Goal: Transaction & Acquisition: Purchase product/service

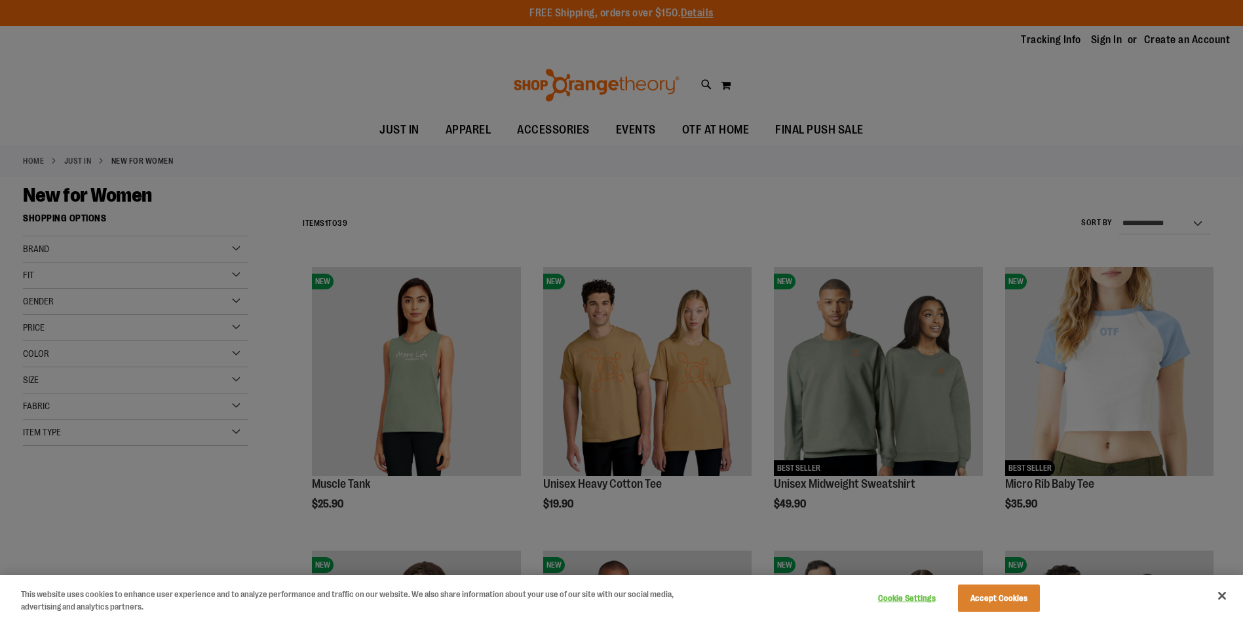
type input "**********"
click at [1111, 41] on div at bounding box center [621, 310] width 1243 height 620
click at [1107, 40] on div at bounding box center [621, 310] width 1243 height 620
click at [989, 597] on button "Accept Cookies" at bounding box center [999, 599] width 82 height 28
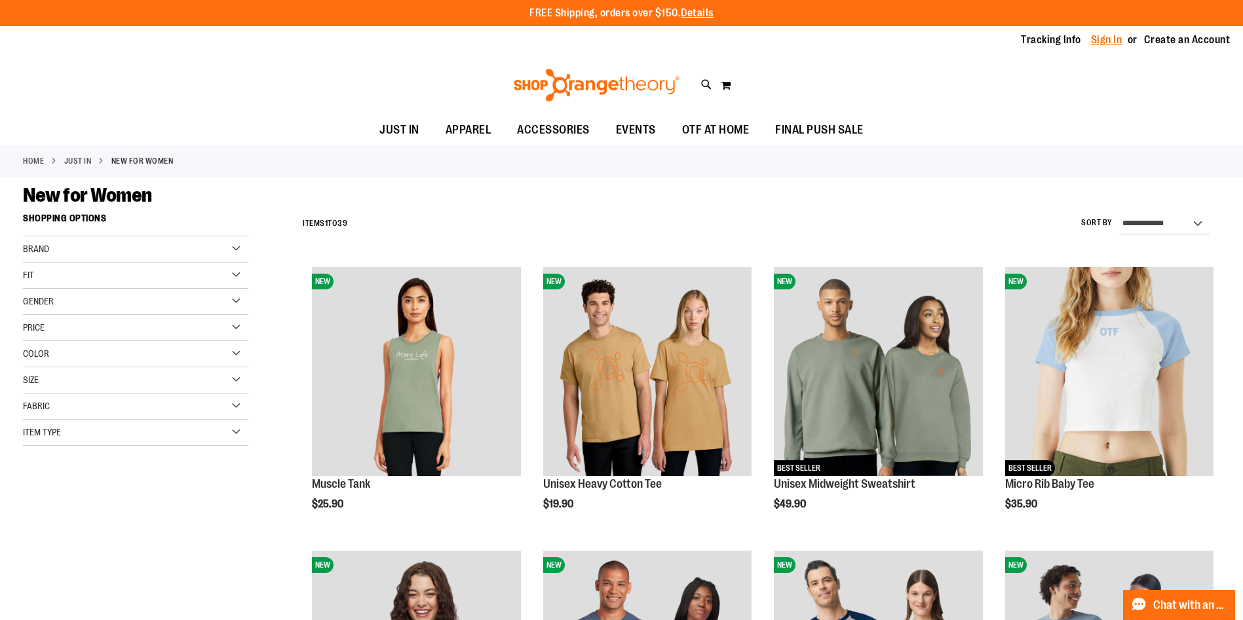
click at [1107, 40] on link "Sign In" at bounding box center [1106, 40] width 31 height 14
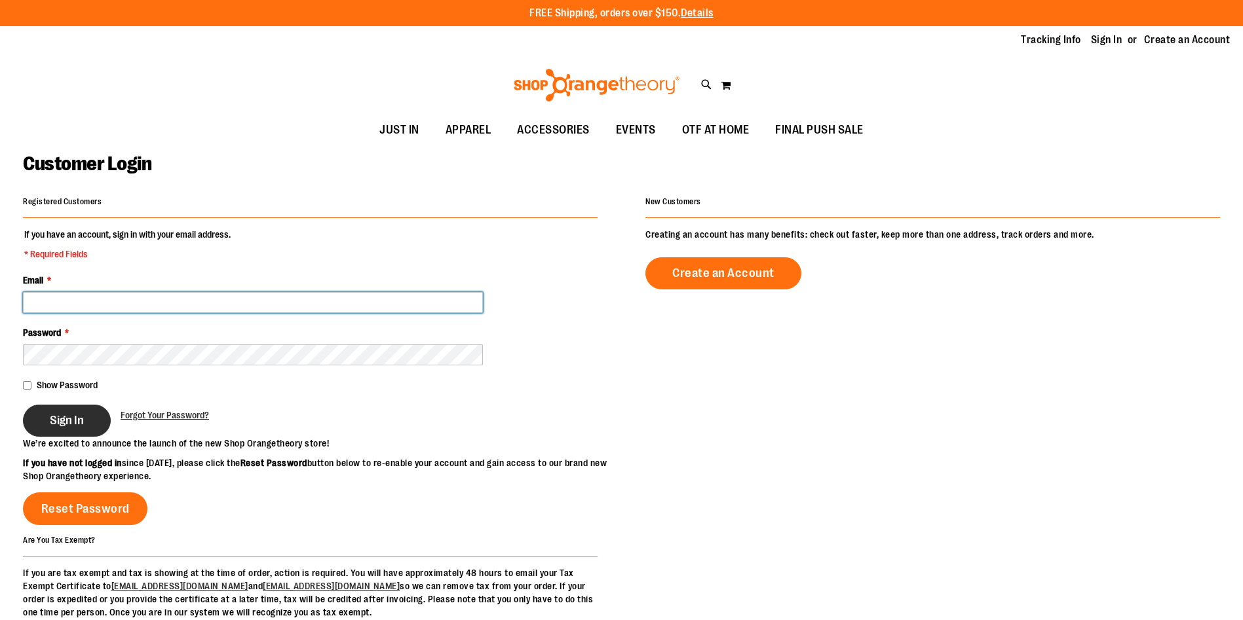
type input "**********"
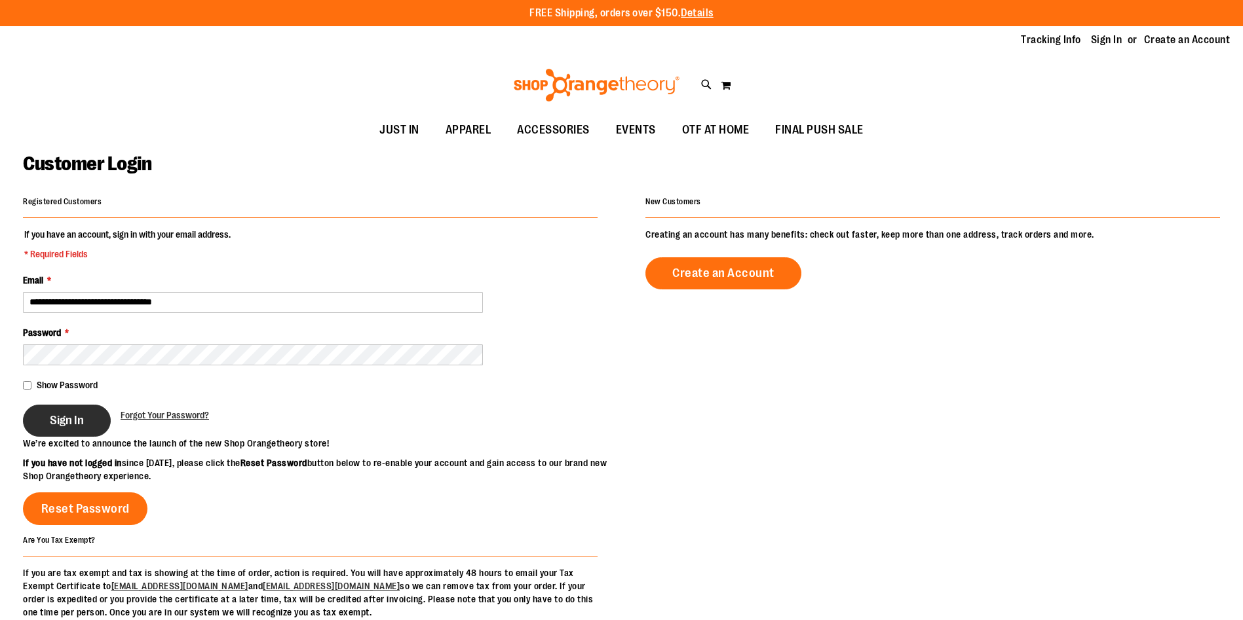
type input "**********"
click at [76, 410] on button "Sign In" at bounding box center [67, 421] width 88 height 32
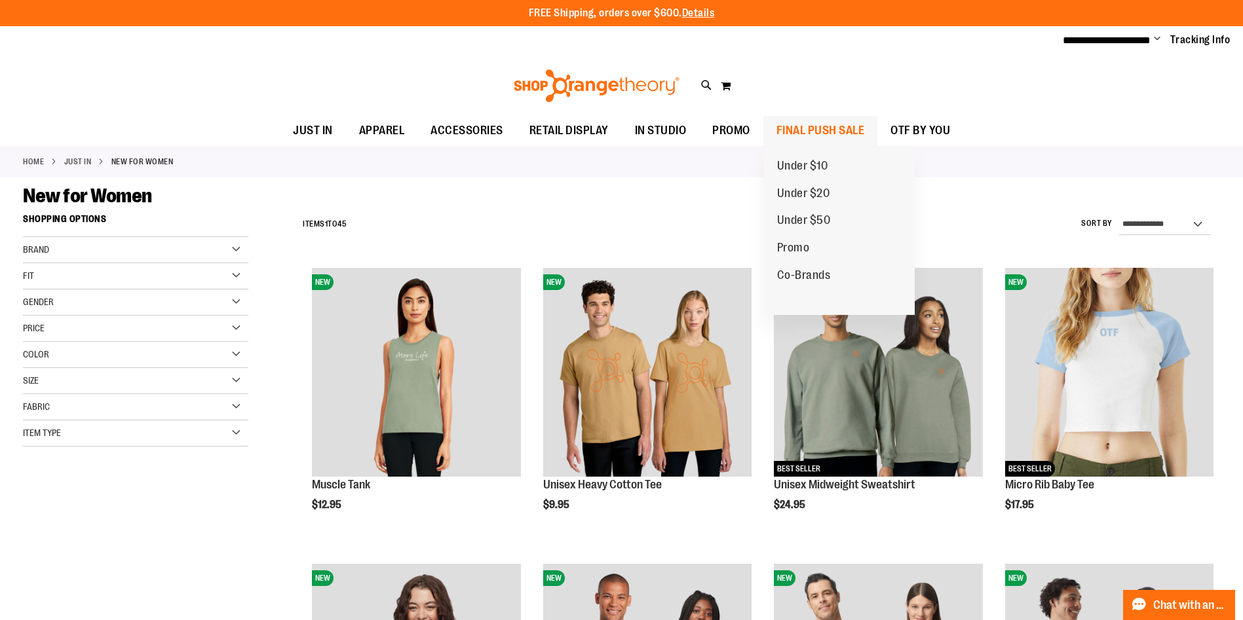
type input "**********"
click at [825, 128] on span "FINAL PUSH SALE" at bounding box center [820, 130] width 88 height 29
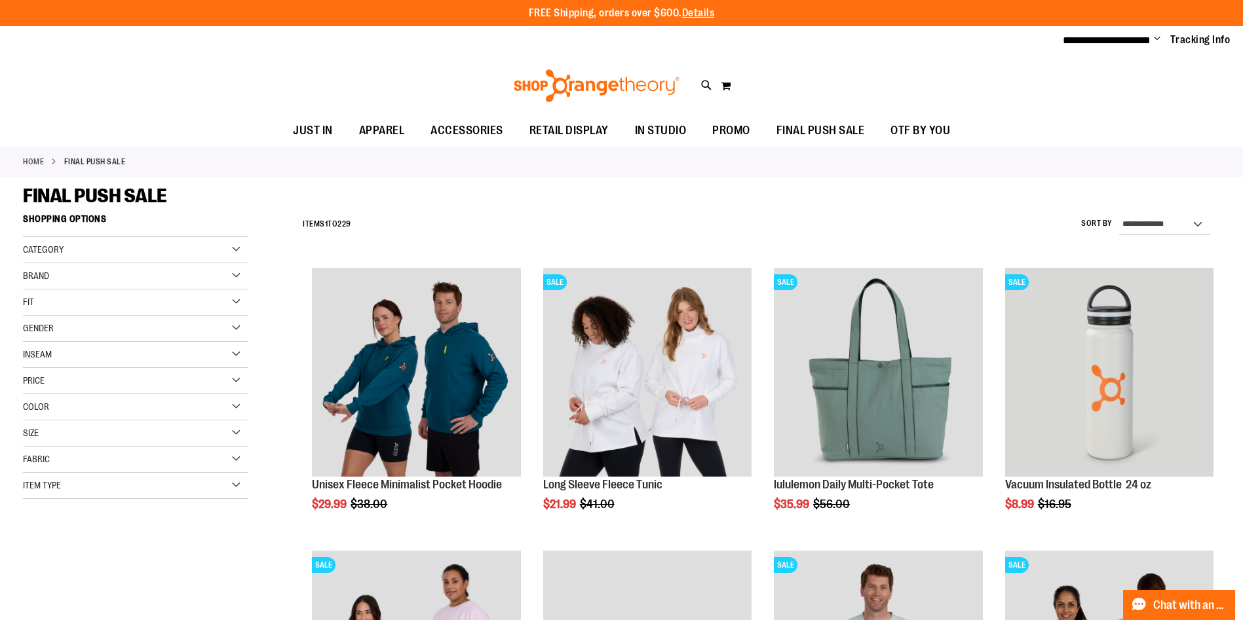
type input "**********"
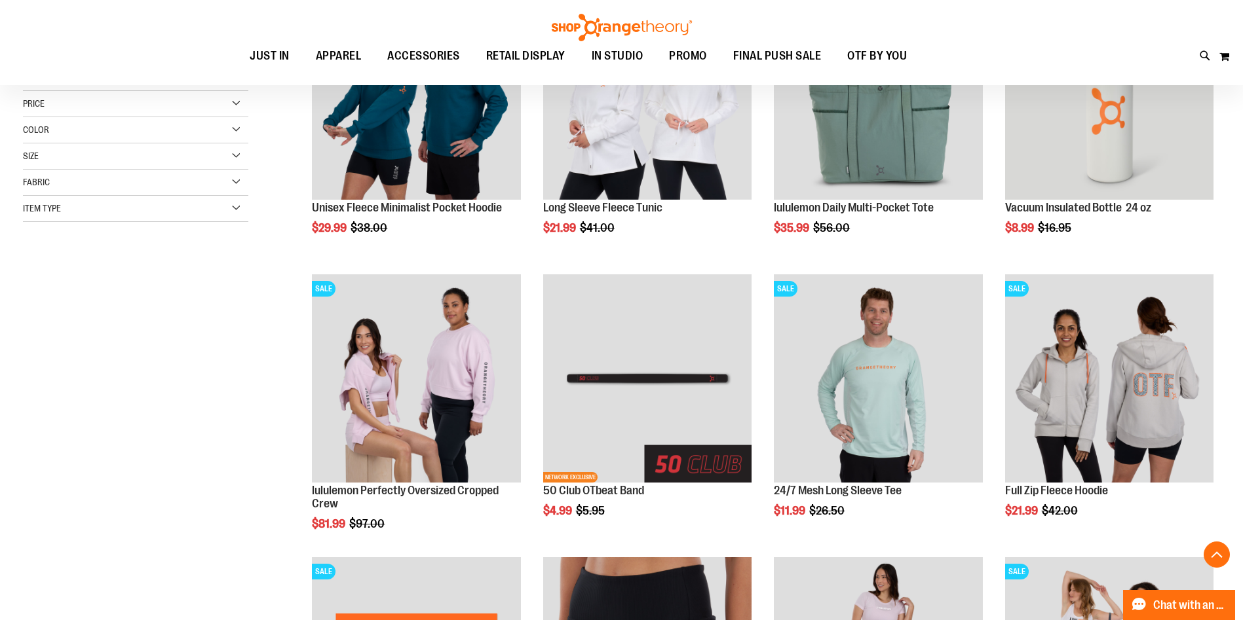
scroll to position [278, 0]
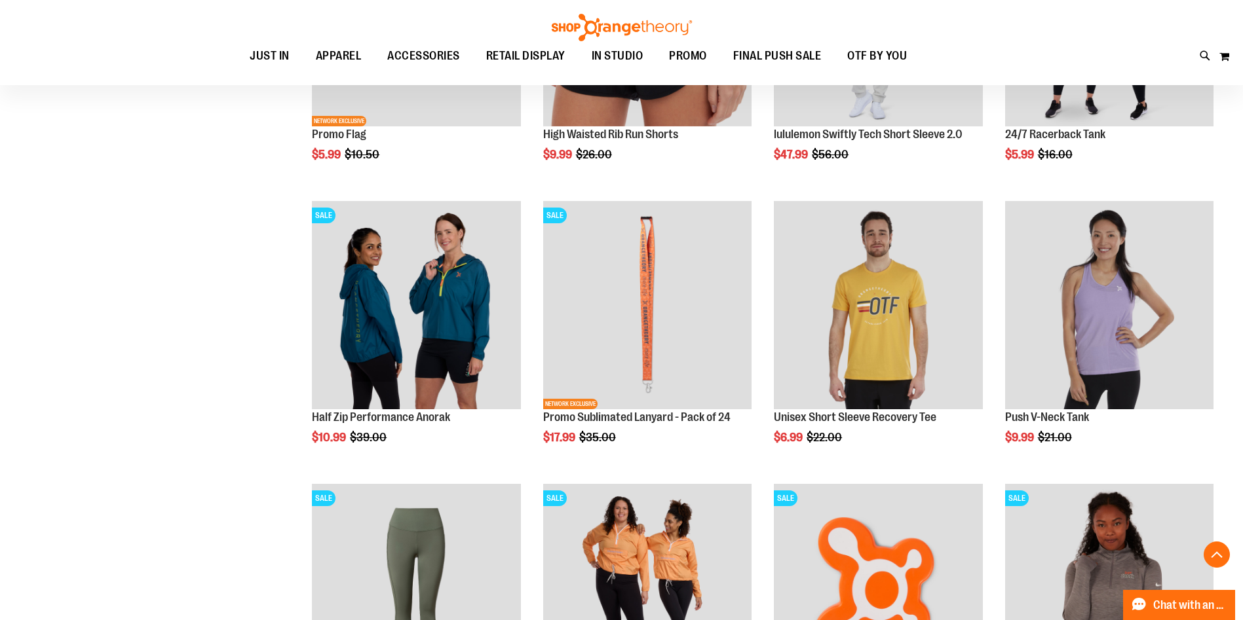
scroll to position [913, 0]
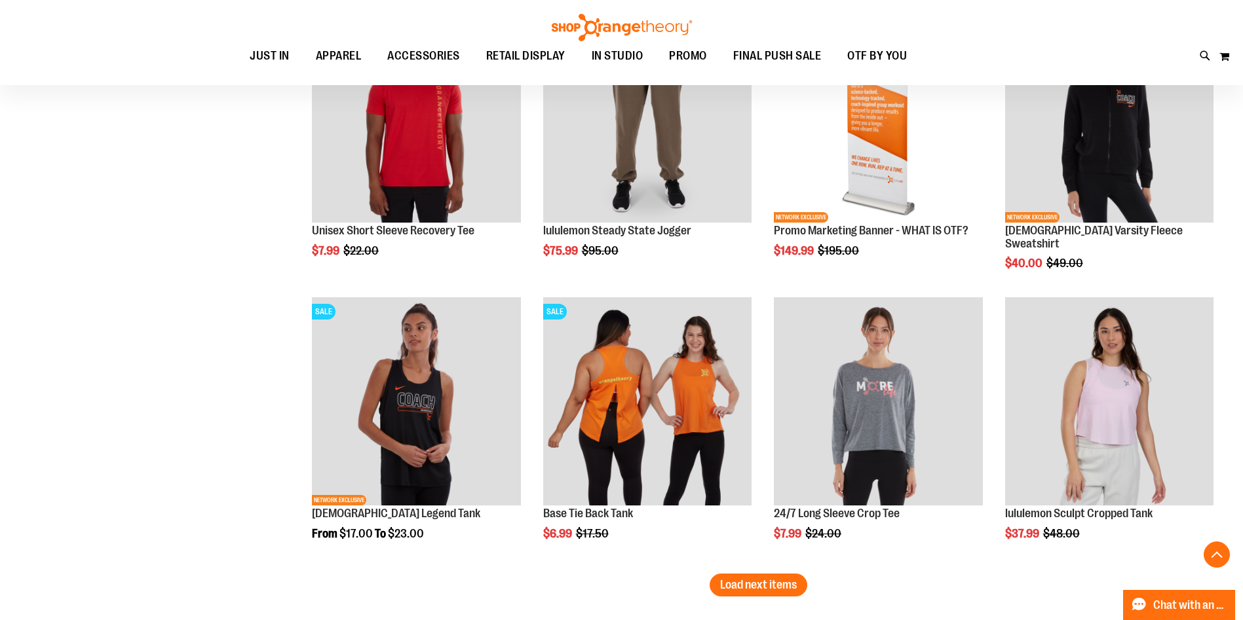
scroll to position [2239, 0]
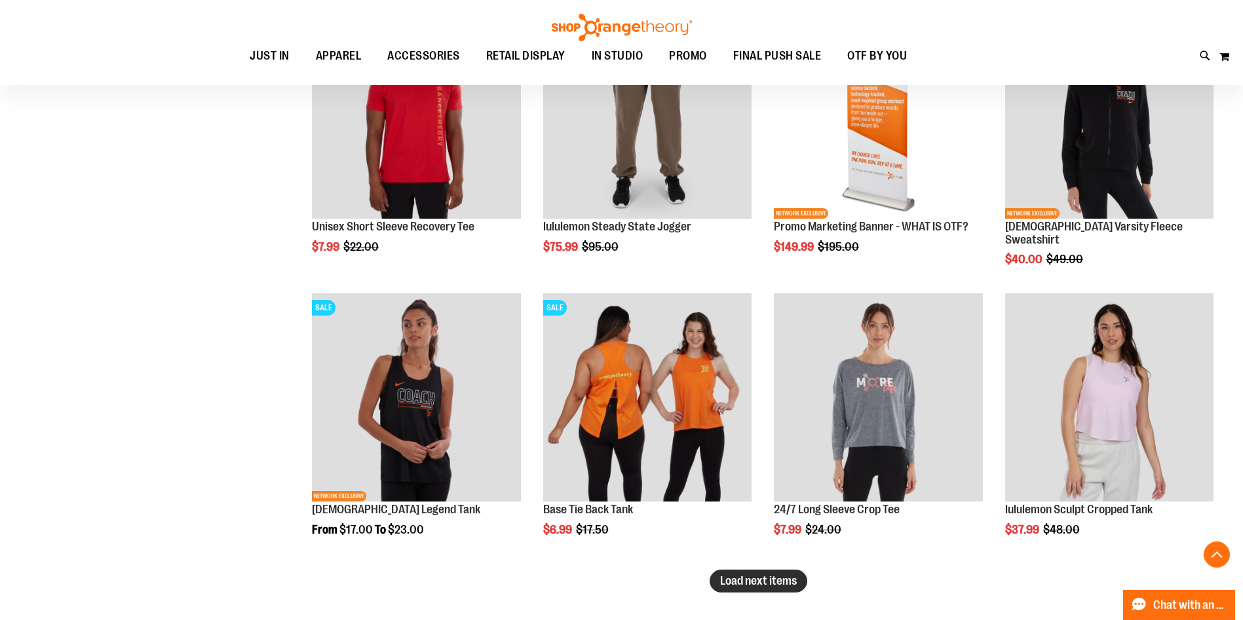
click at [791, 583] on span "Load next items" at bounding box center [758, 581] width 77 height 13
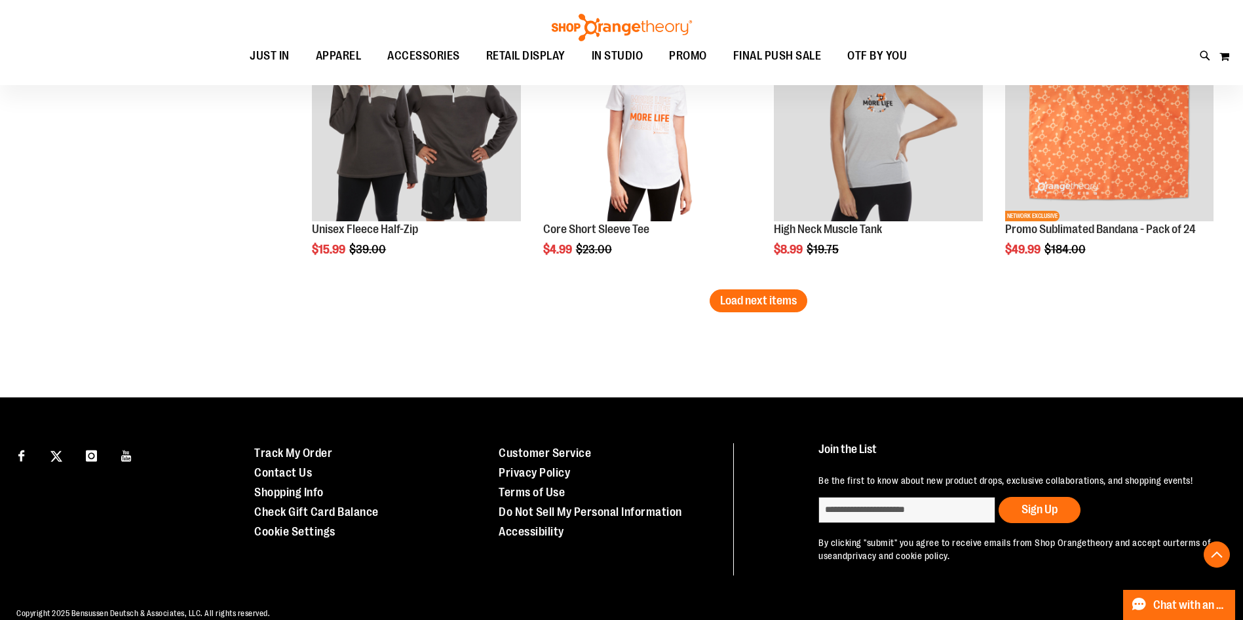
scroll to position [3390, 0]
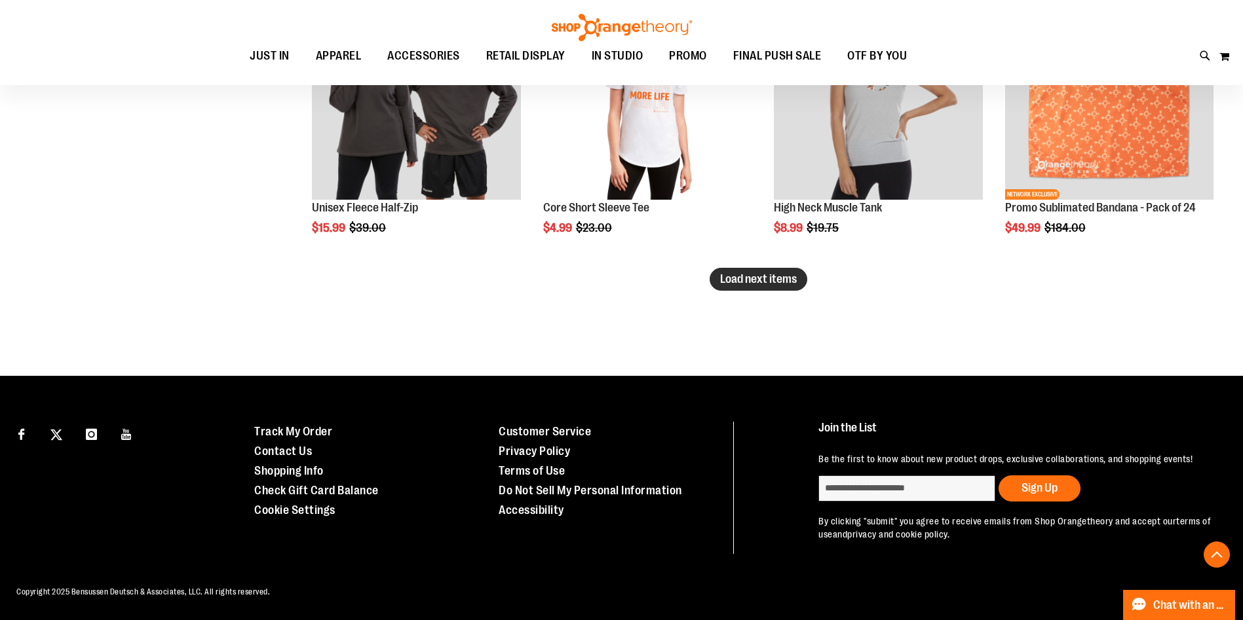
click at [792, 281] on span "Load next items" at bounding box center [758, 279] width 77 height 13
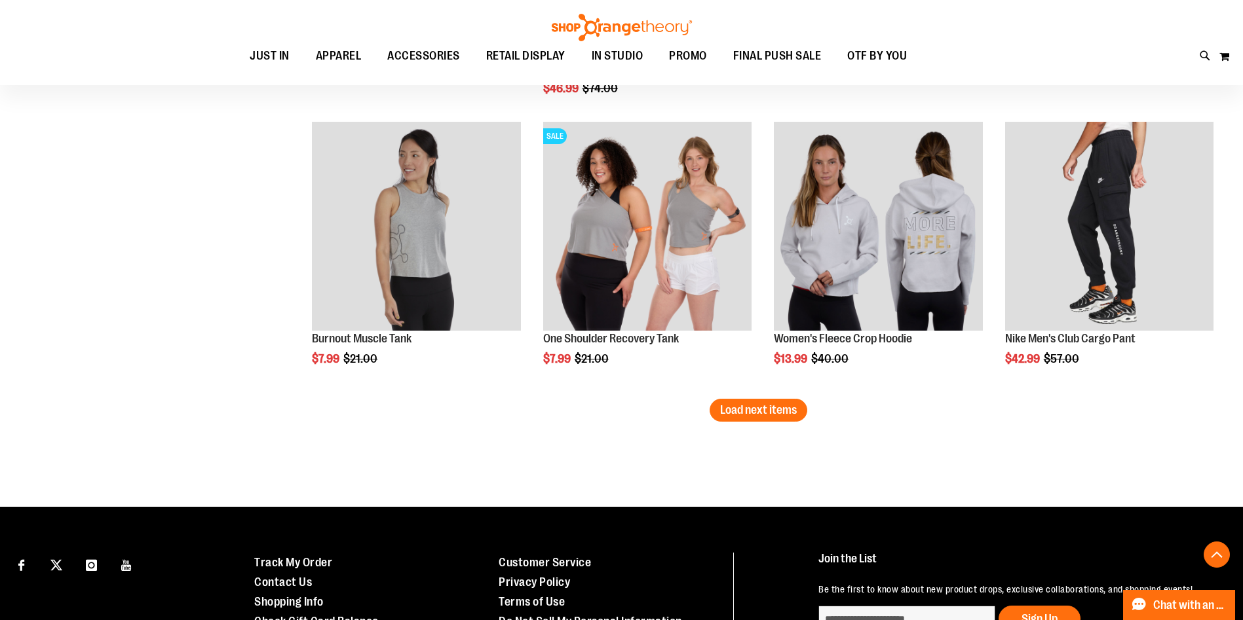
scroll to position [4195, 0]
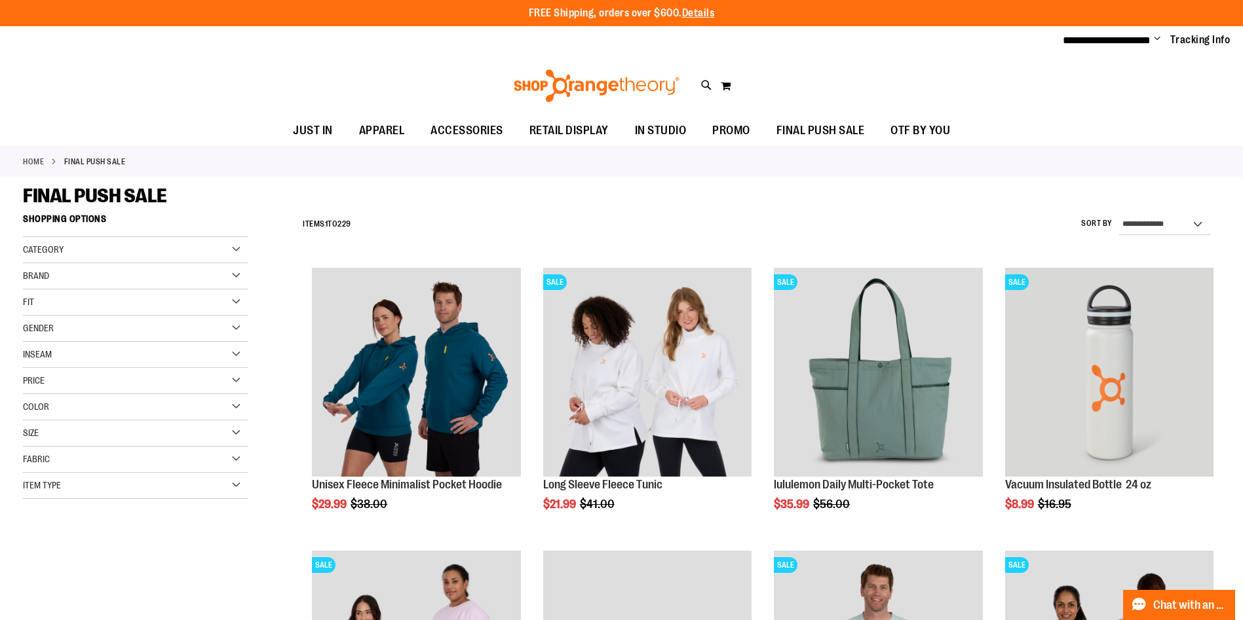
click at [64, 272] on div "Brand" at bounding box center [135, 276] width 225 height 26
click at [30, 344] on link "lululemon" at bounding box center [128, 344] width 216 height 14
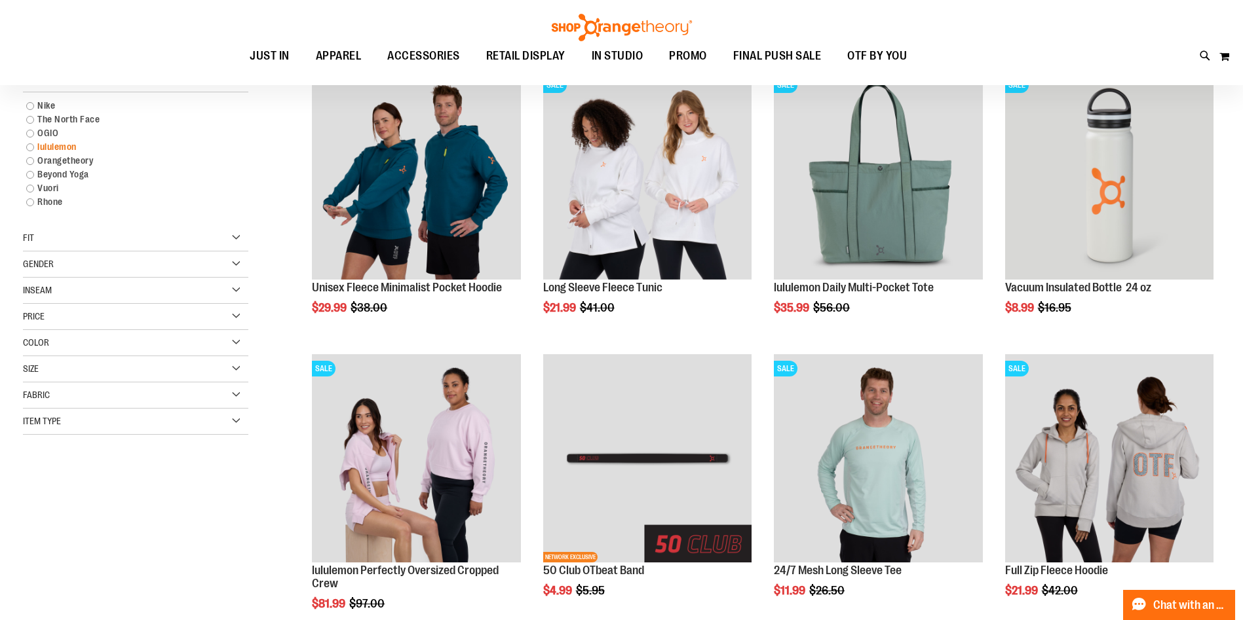
scroll to position [207, 0]
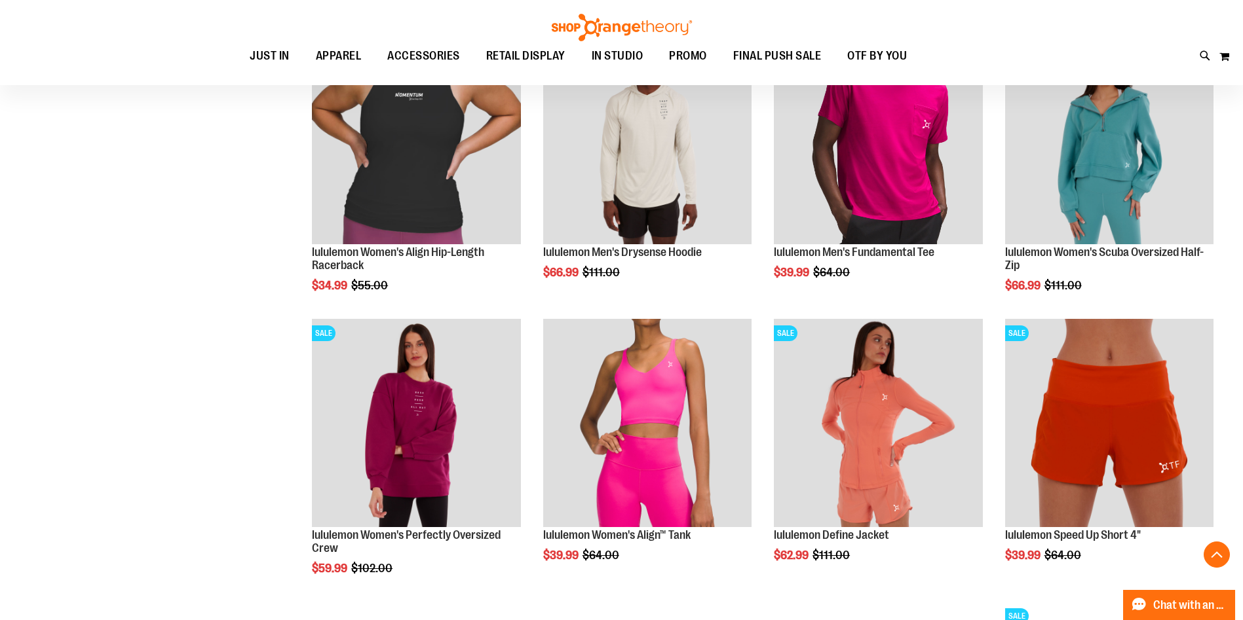
scroll to position [1078, 0]
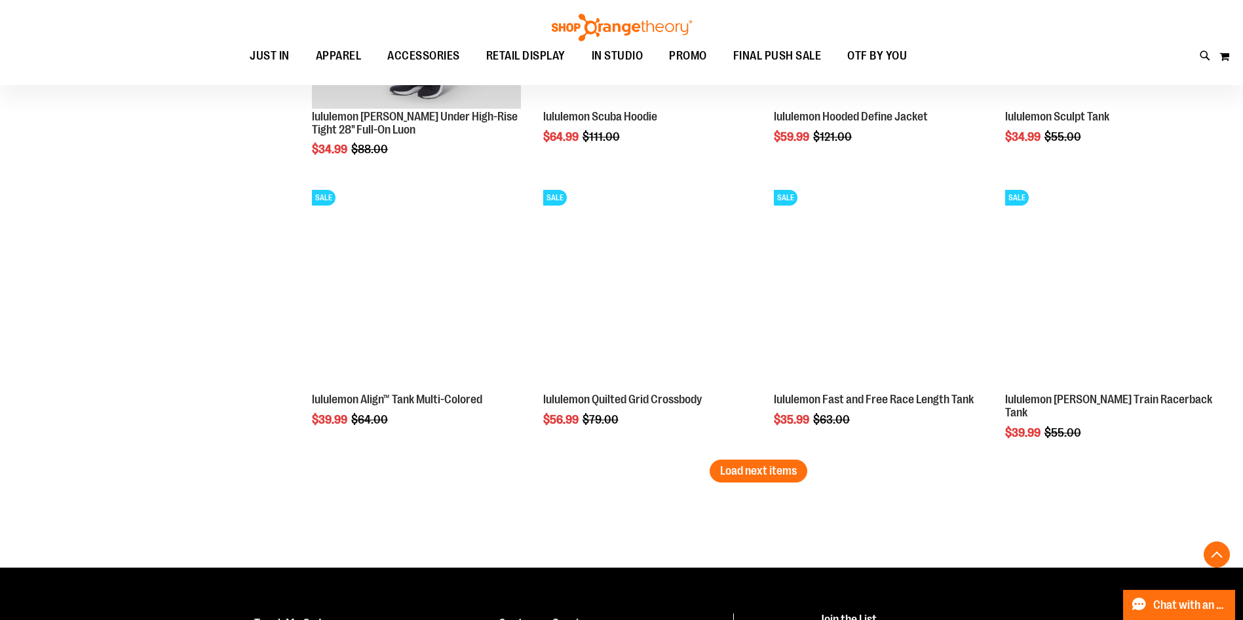
scroll to position [2373, 0]
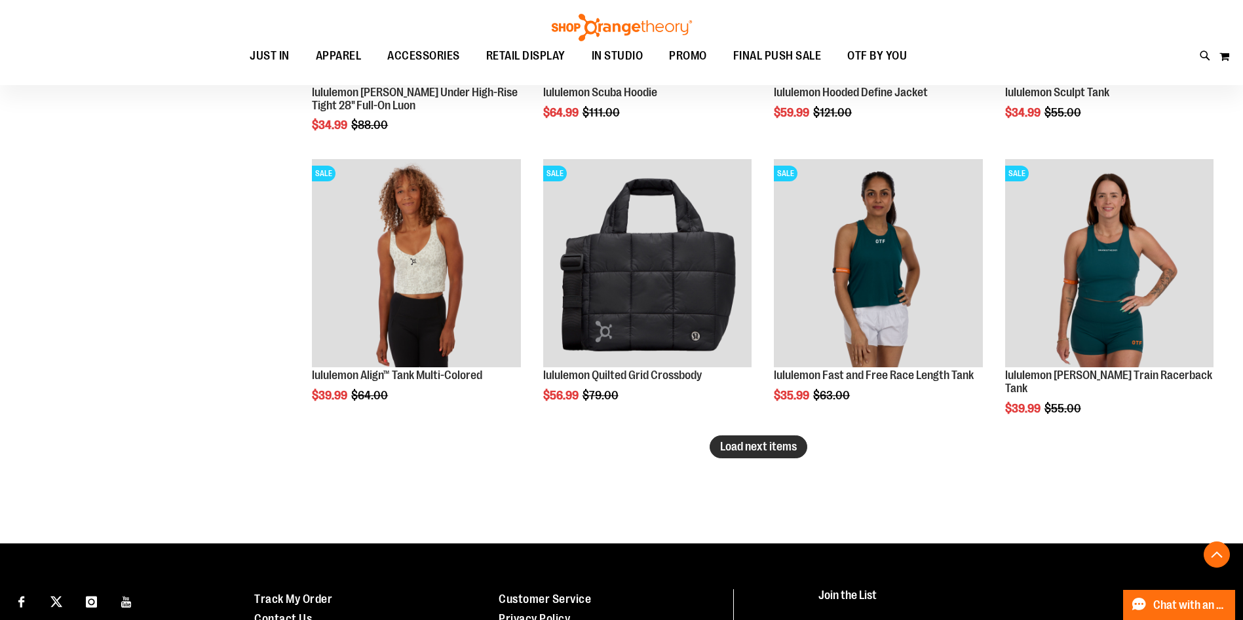
click at [782, 449] on span "Load next items" at bounding box center [758, 446] width 77 height 13
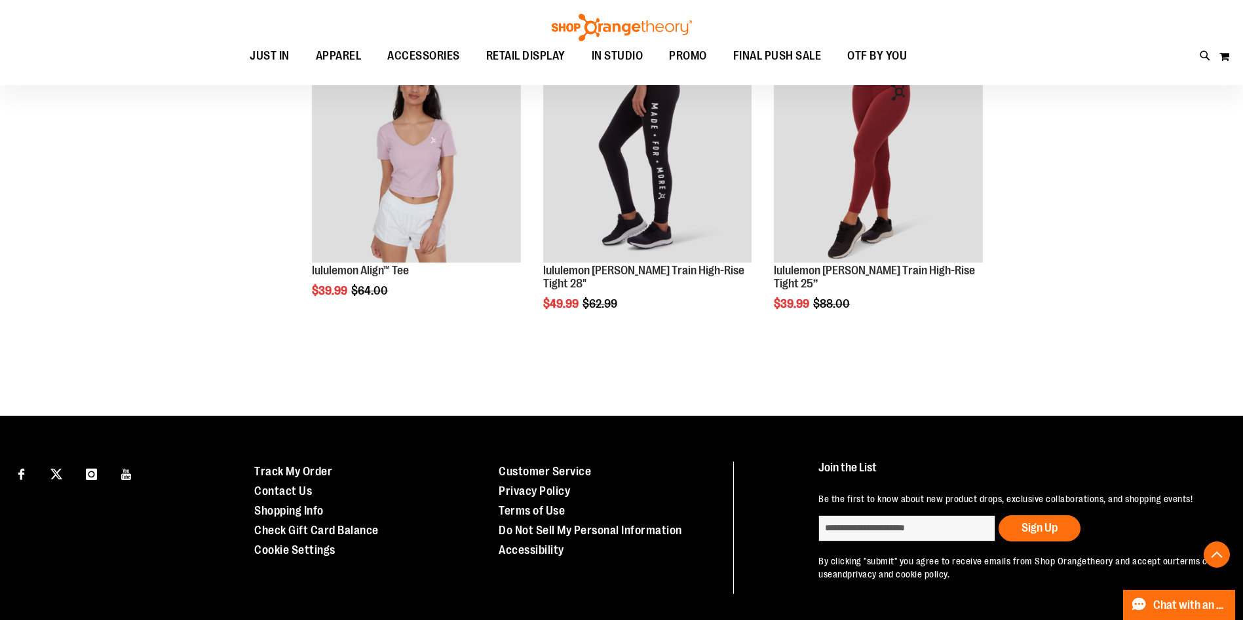
scroll to position [3048, 0]
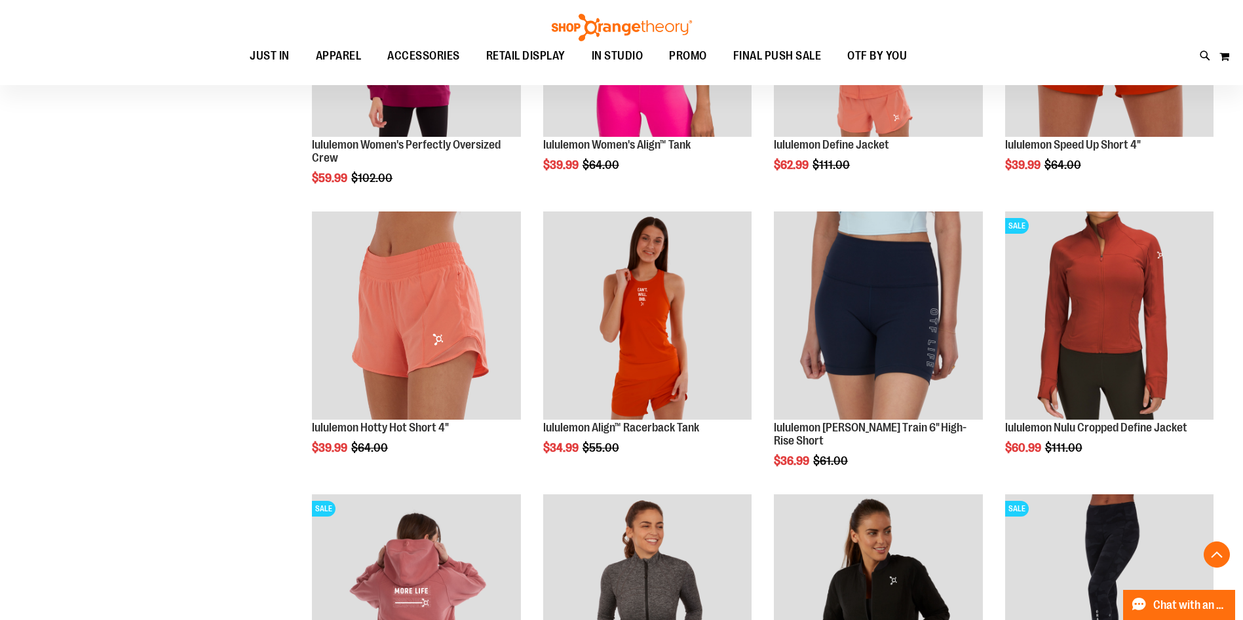
scroll to position [1458, 0]
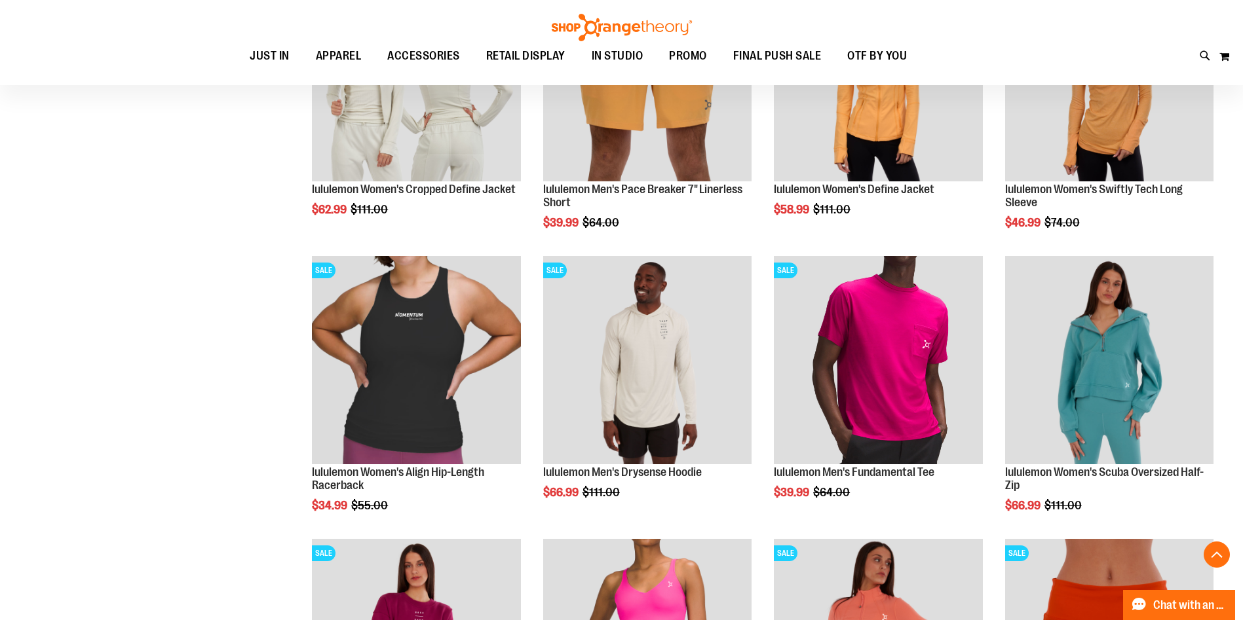
scroll to position [852, 0]
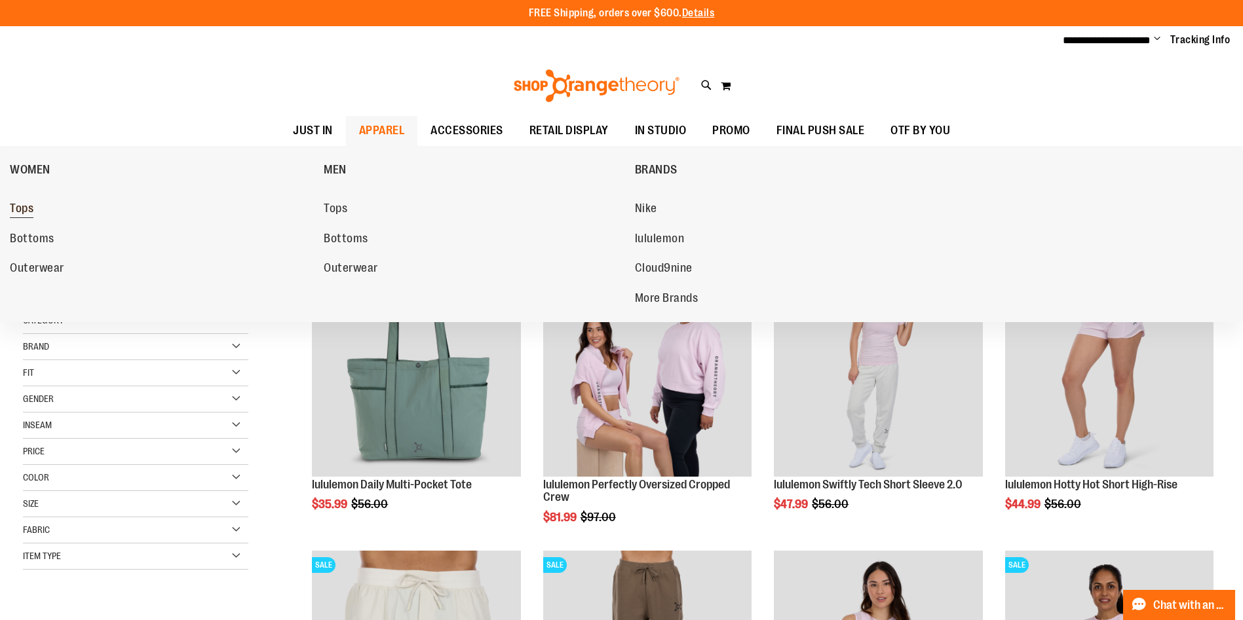
click at [17, 203] on span "Tops" at bounding box center [22, 210] width 24 height 16
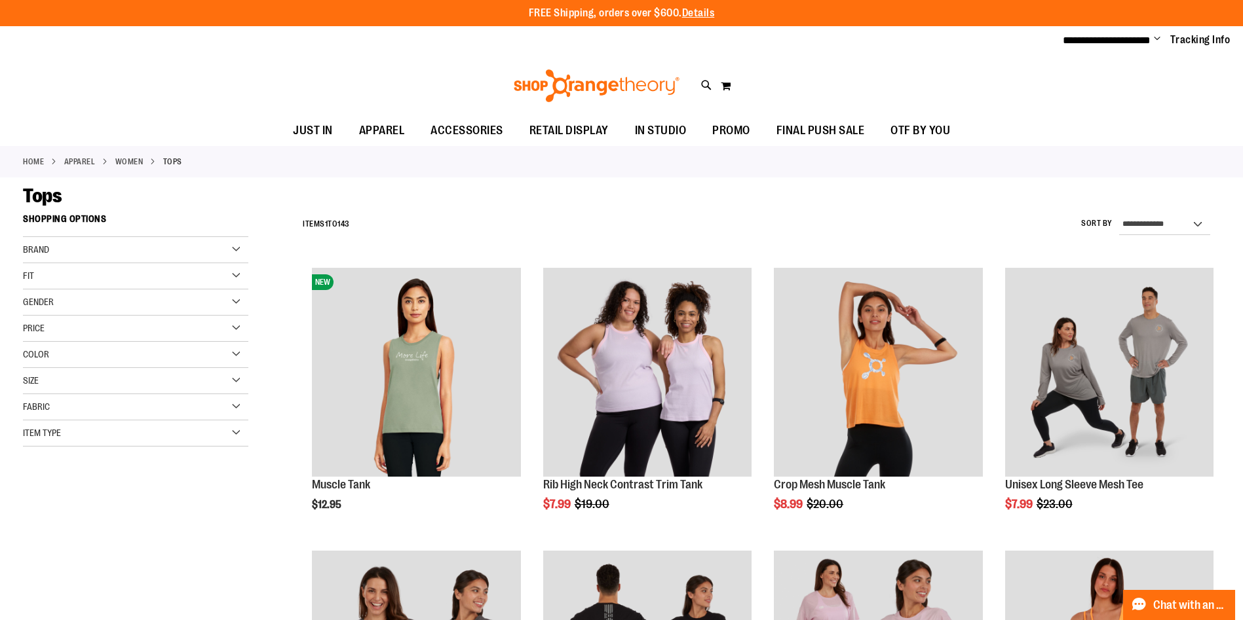
type input "**********"
click at [29, 275] on span "Fit" at bounding box center [28, 276] width 11 height 10
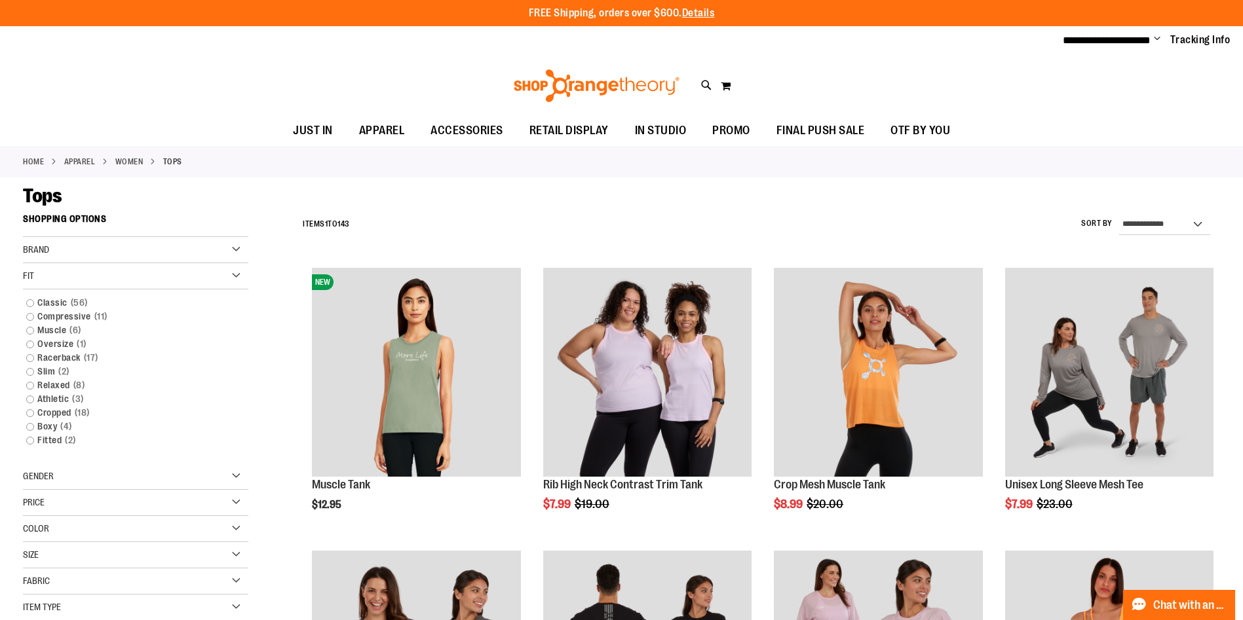
click at [31, 280] on span "Fit" at bounding box center [28, 276] width 11 height 10
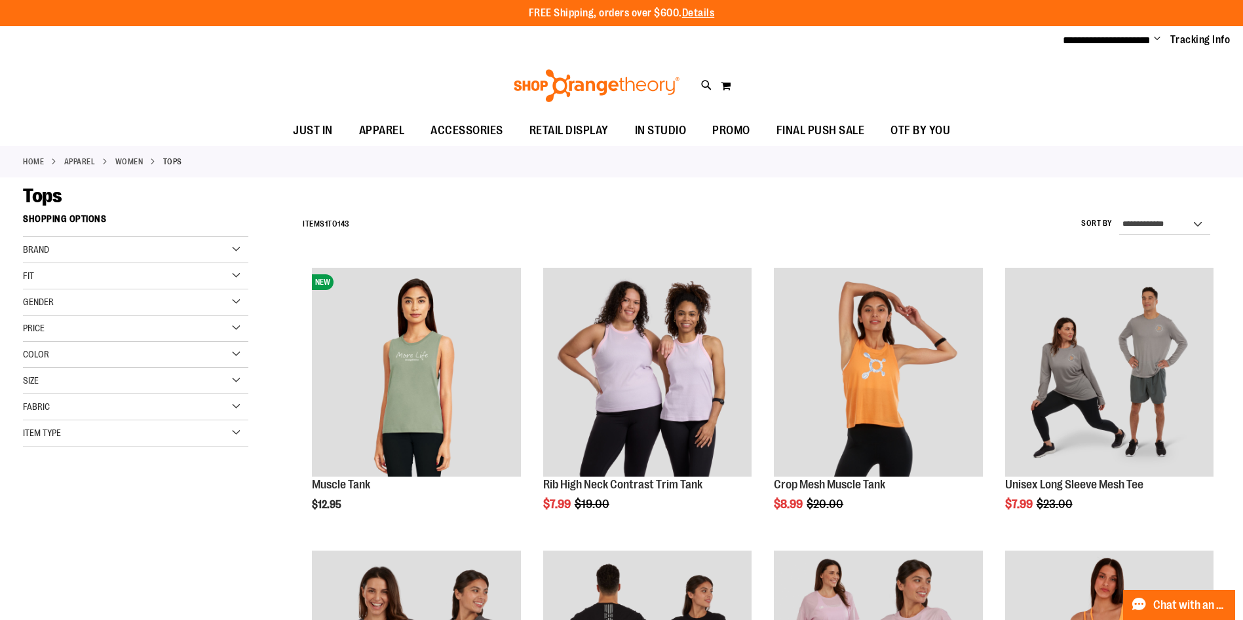
click at [39, 434] on span "Item Type" at bounding box center [42, 433] width 38 height 10
click at [31, 563] on link "Tank Tops 51 items" at bounding box center [128, 564] width 216 height 14
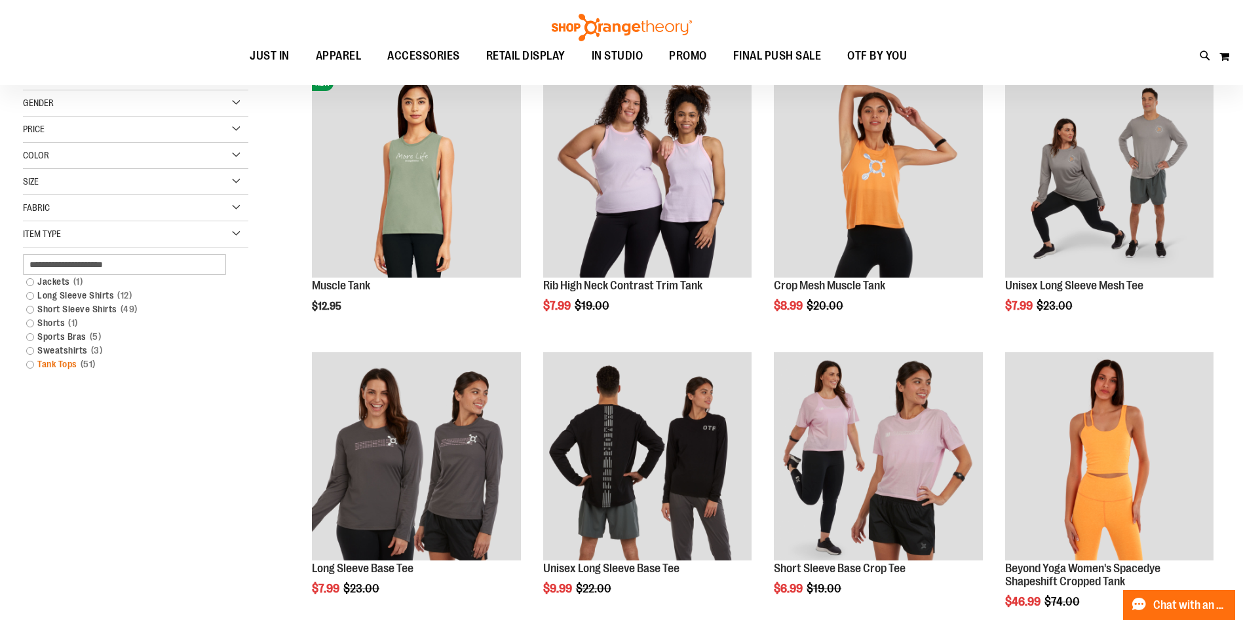
scroll to position [207, 0]
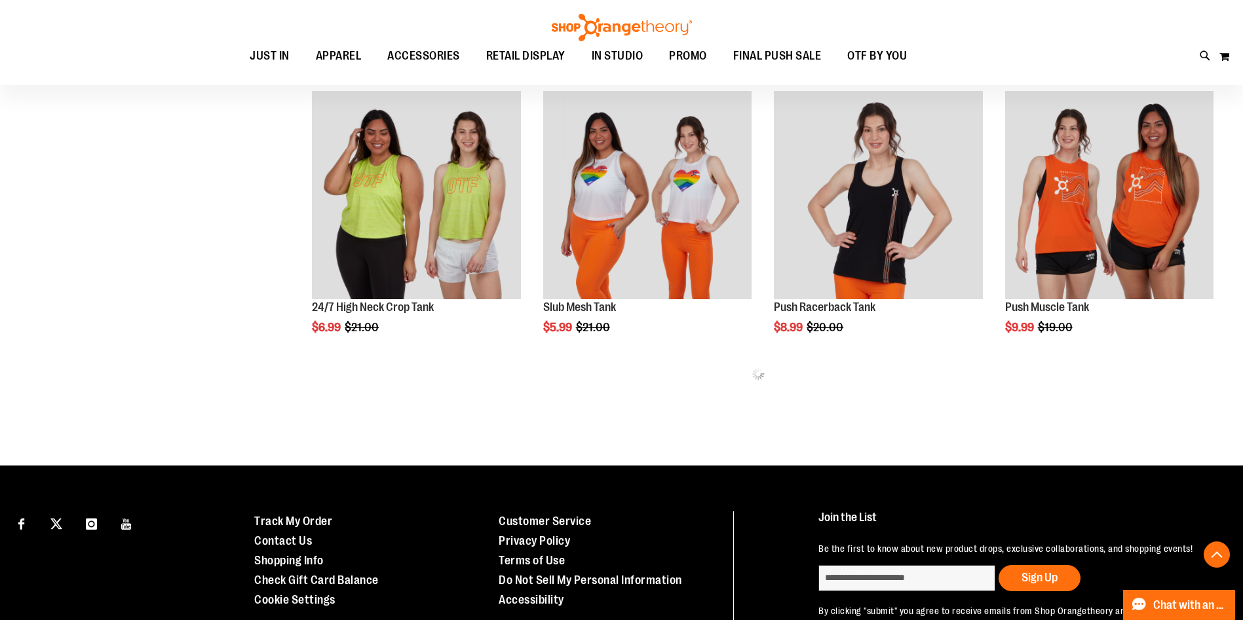
scroll to position [751, 0]
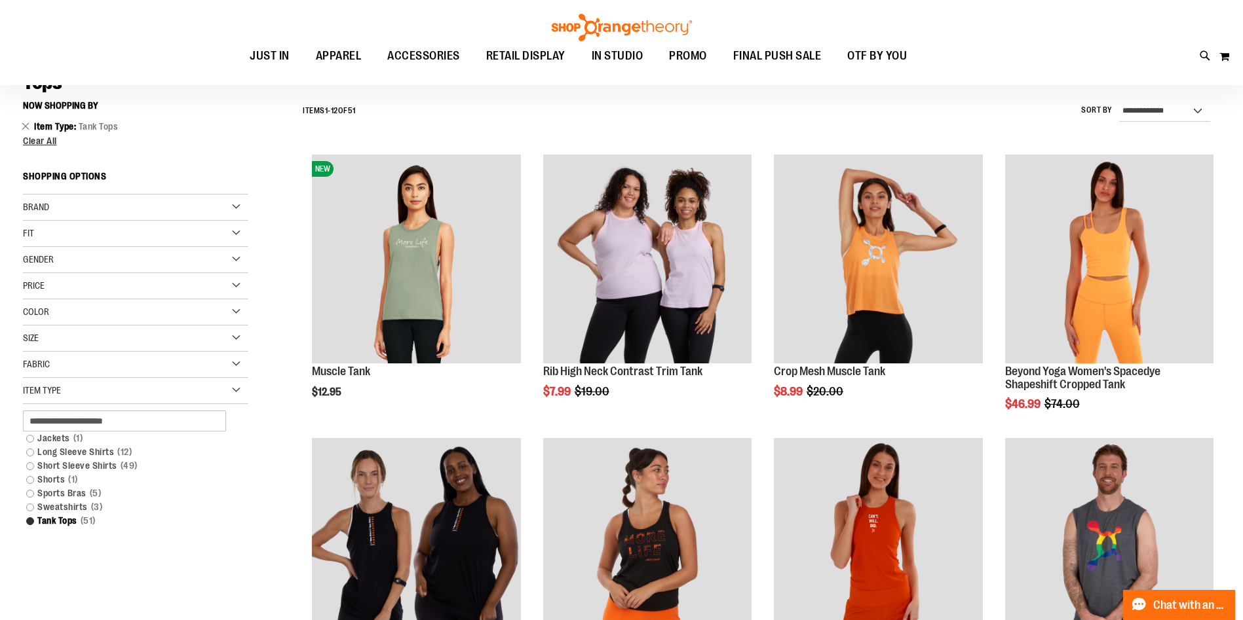
scroll to position [66, 0]
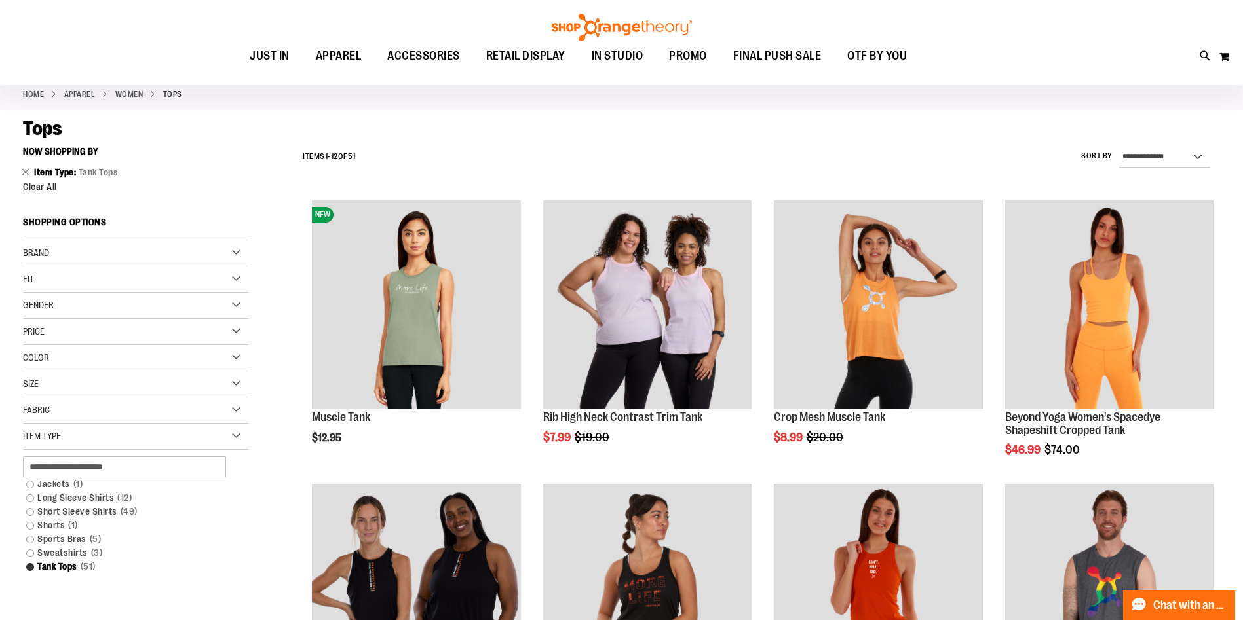
click at [70, 356] on div "Color" at bounding box center [135, 358] width 225 height 26
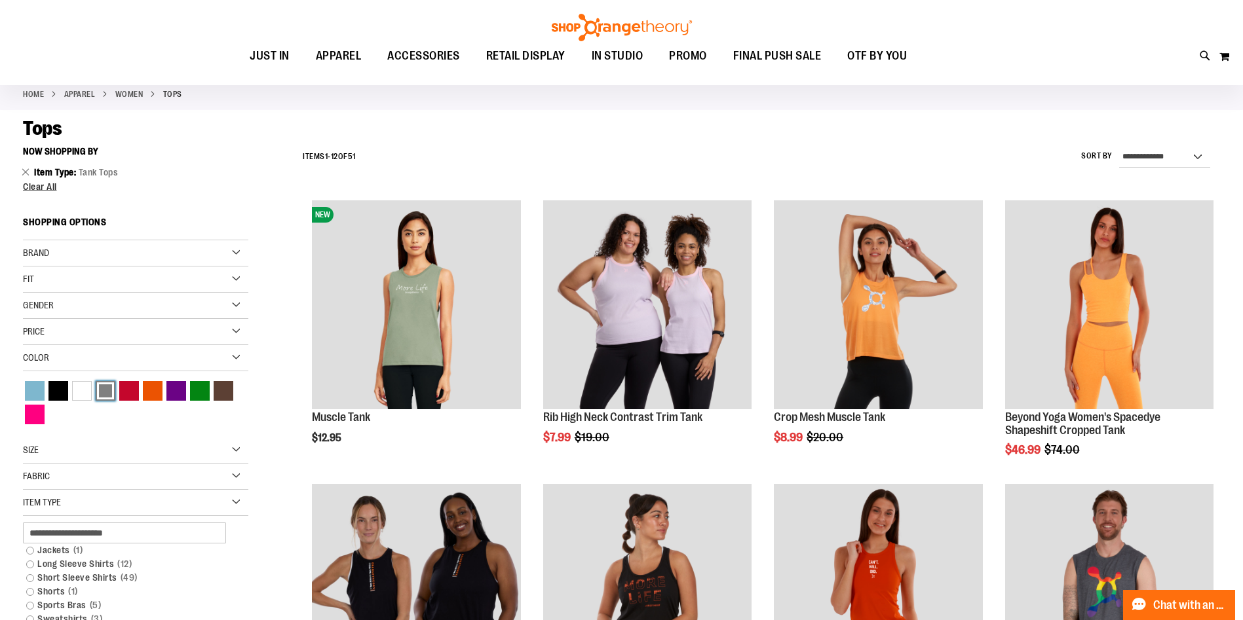
click at [113, 390] on div "Grey" at bounding box center [106, 391] width 20 height 20
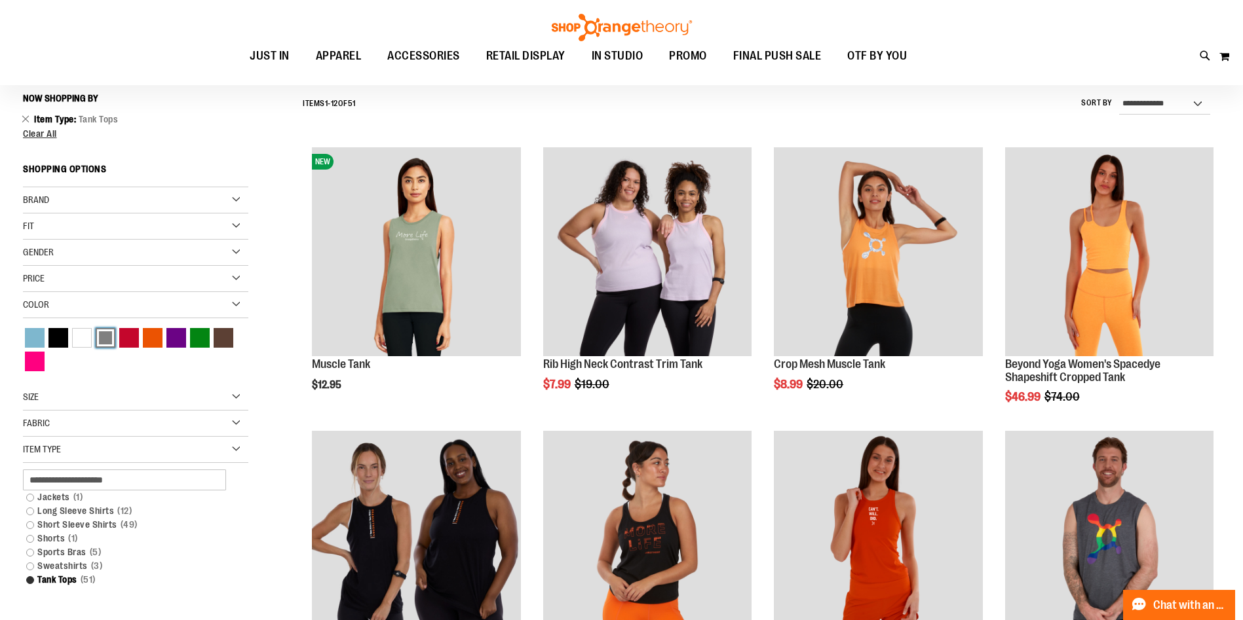
scroll to position [122, 0]
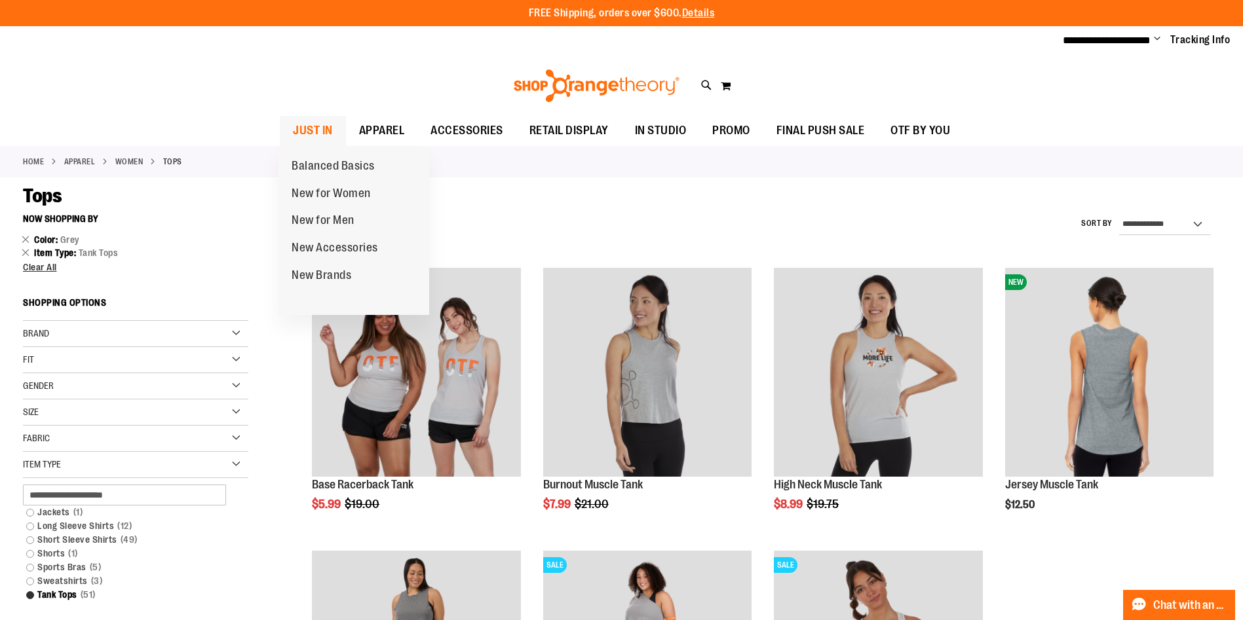
click at [316, 125] on span "JUST IN" at bounding box center [313, 130] width 40 height 29
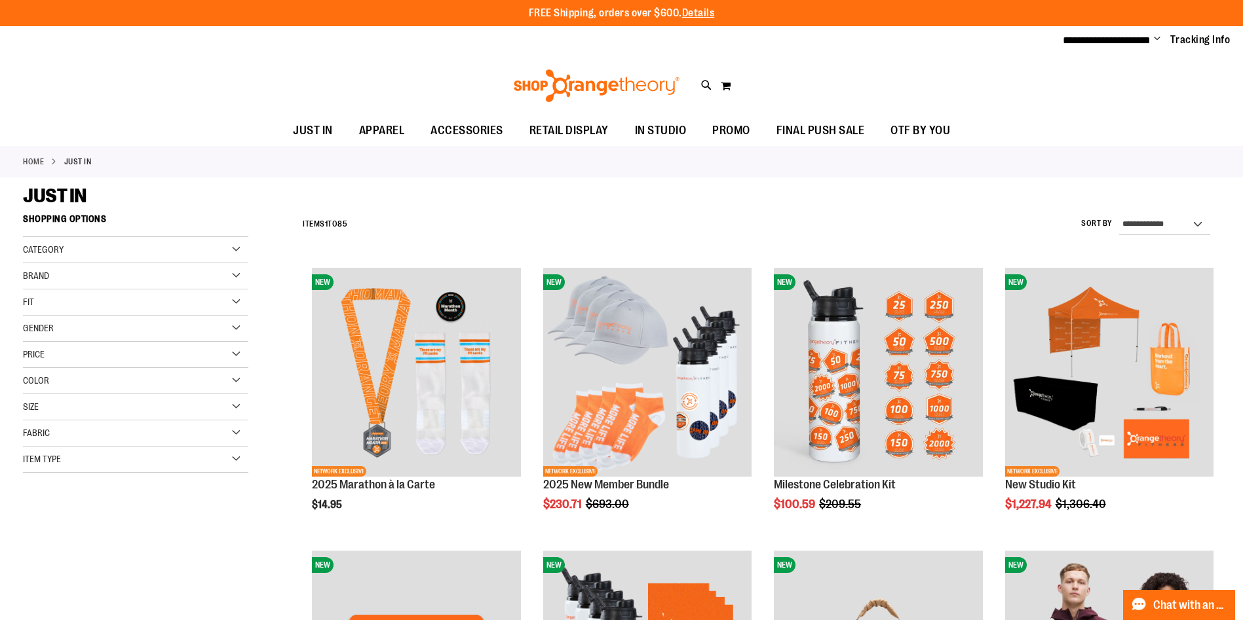
type input "**********"
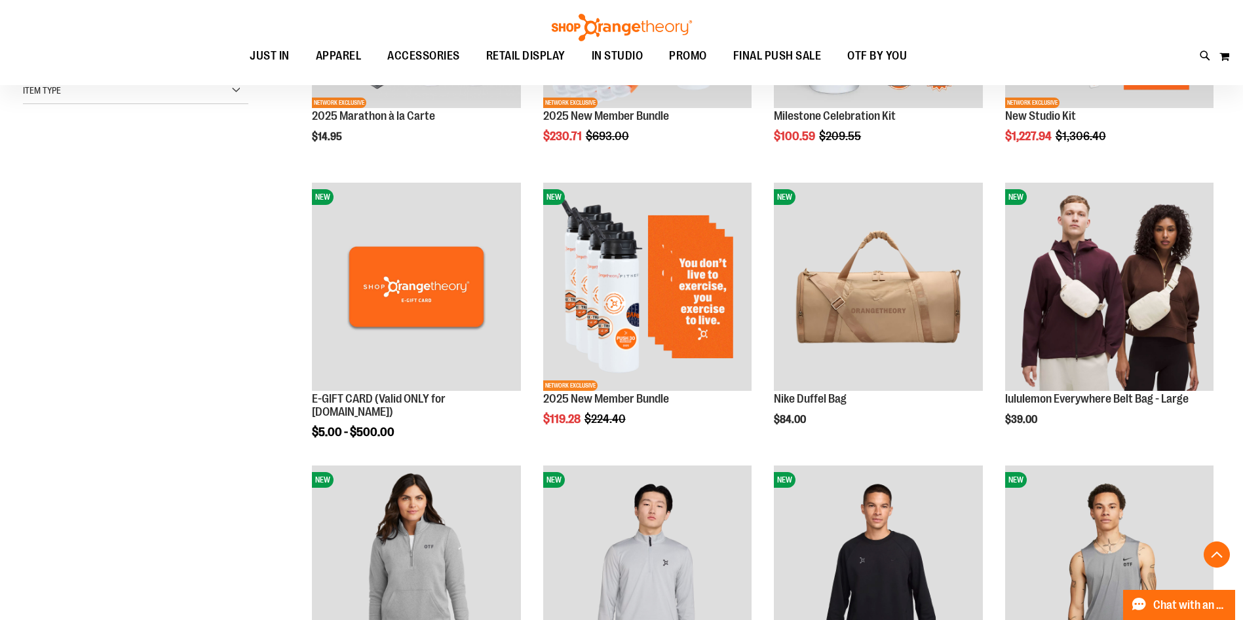
scroll to position [376, 0]
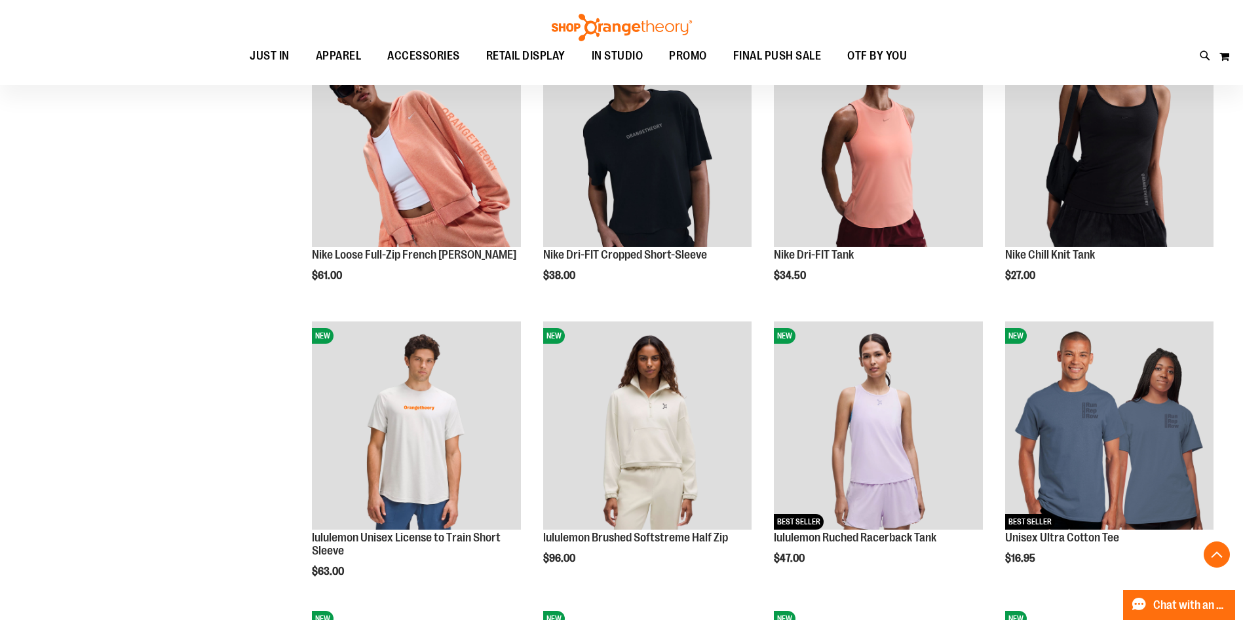
scroll to position [1080, 0]
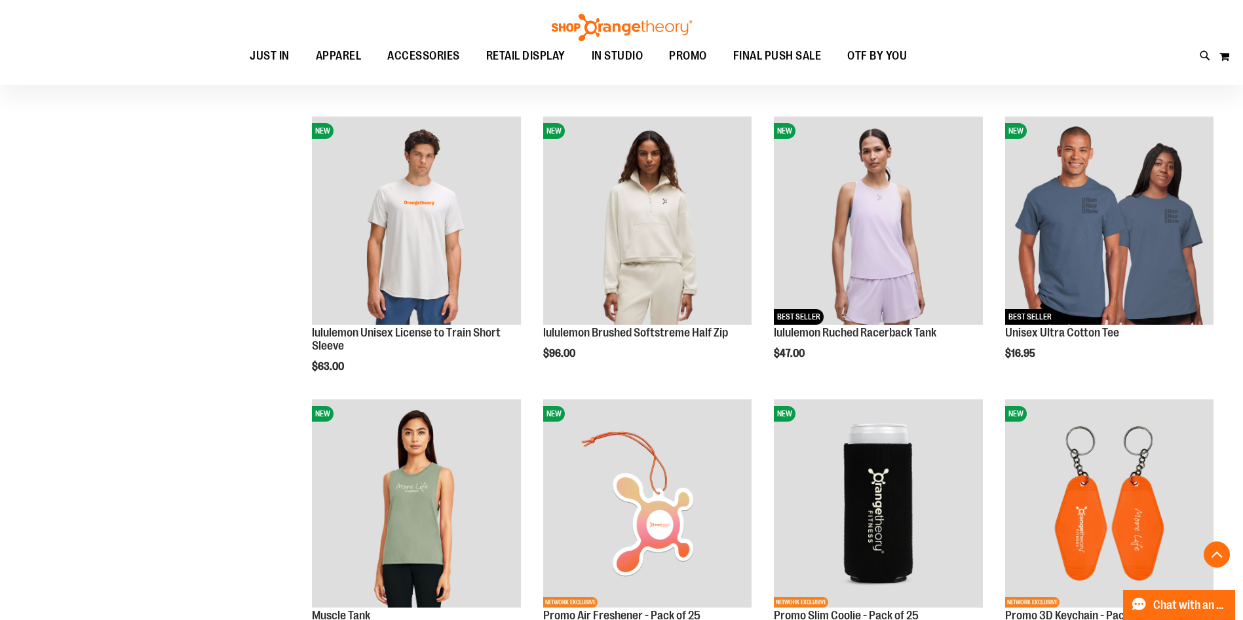
scroll to position [1288, 0]
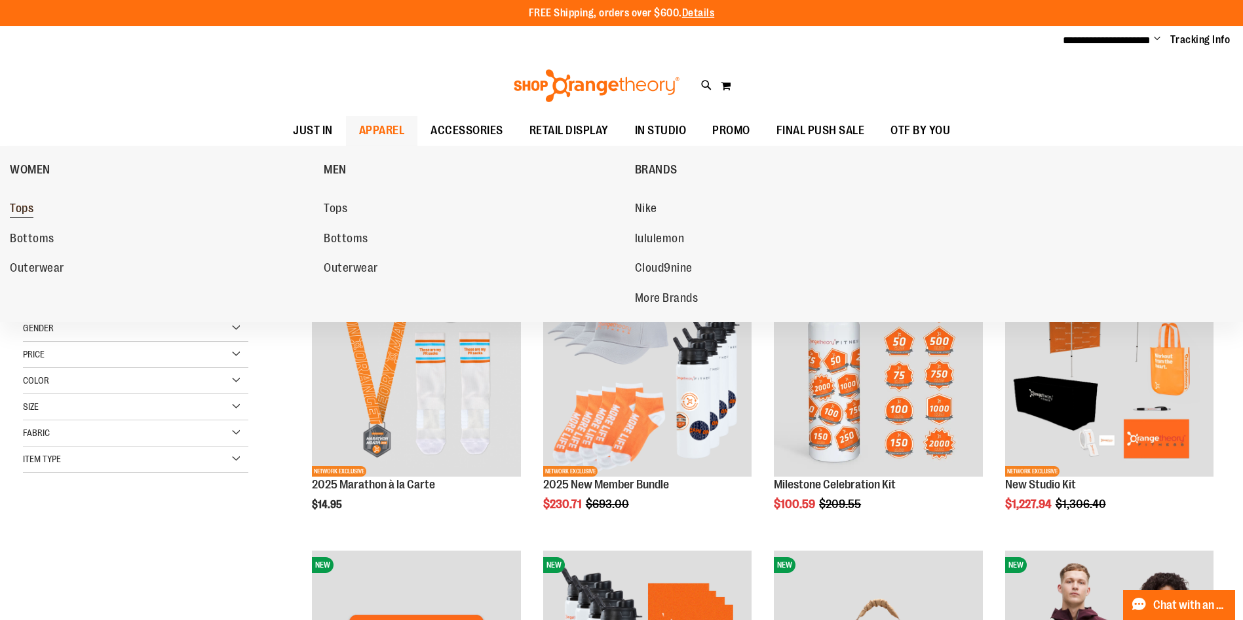
click at [16, 212] on span "Tops" at bounding box center [22, 210] width 24 height 16
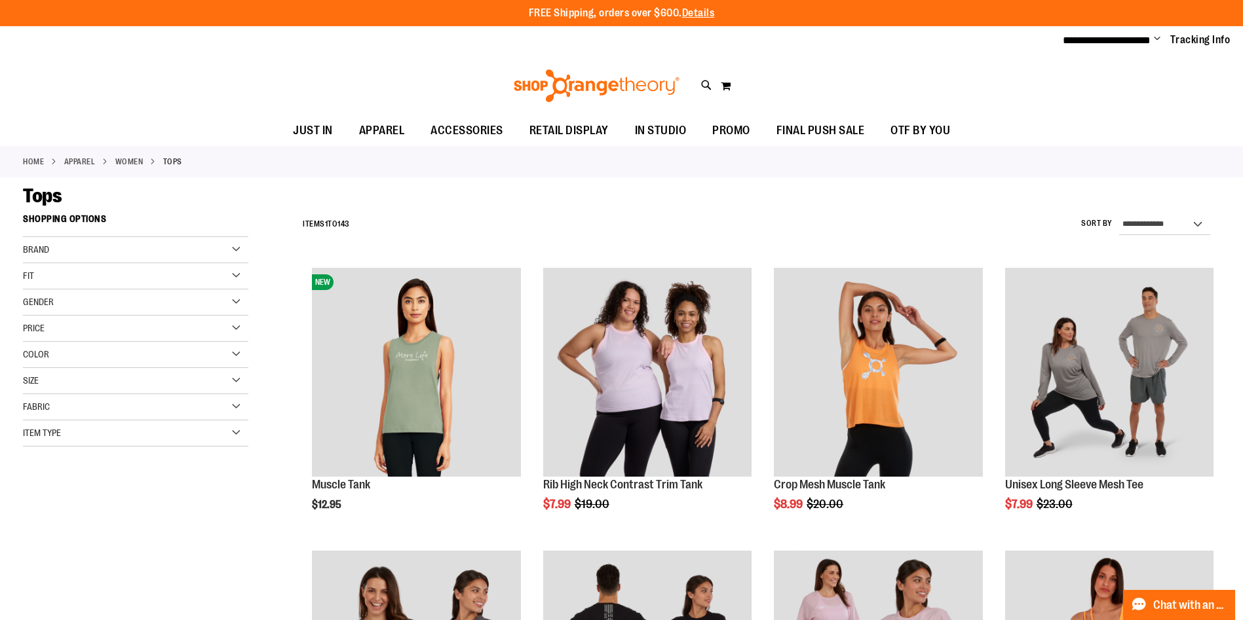
type input "**********"
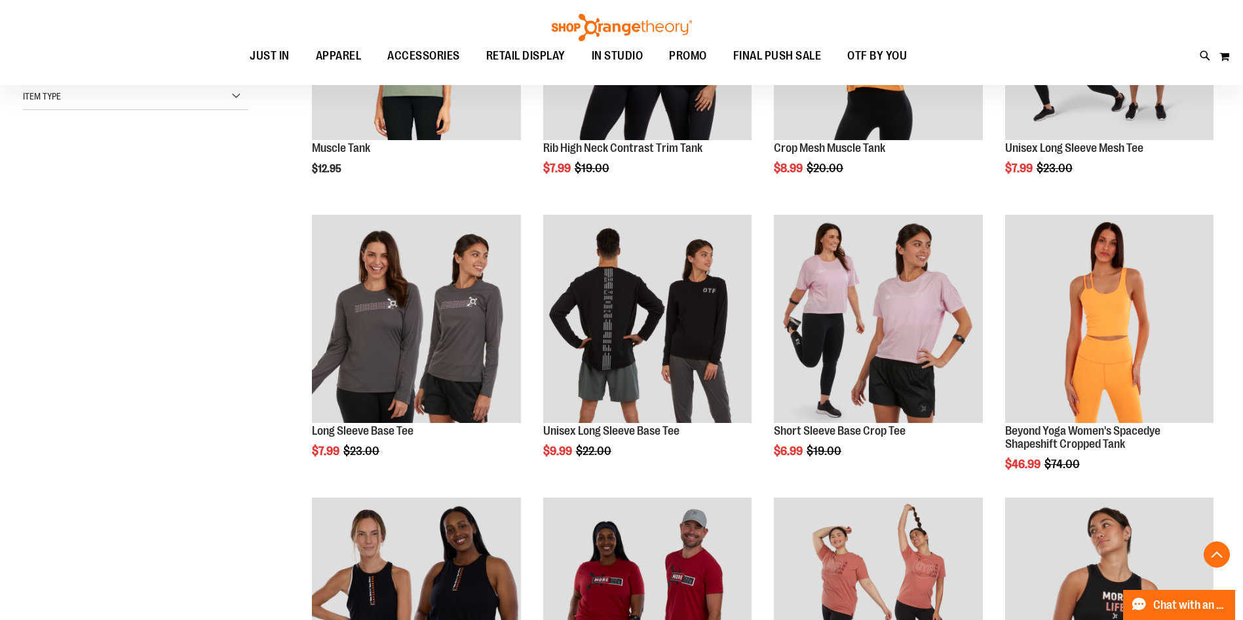
scroll to position [343, 0]
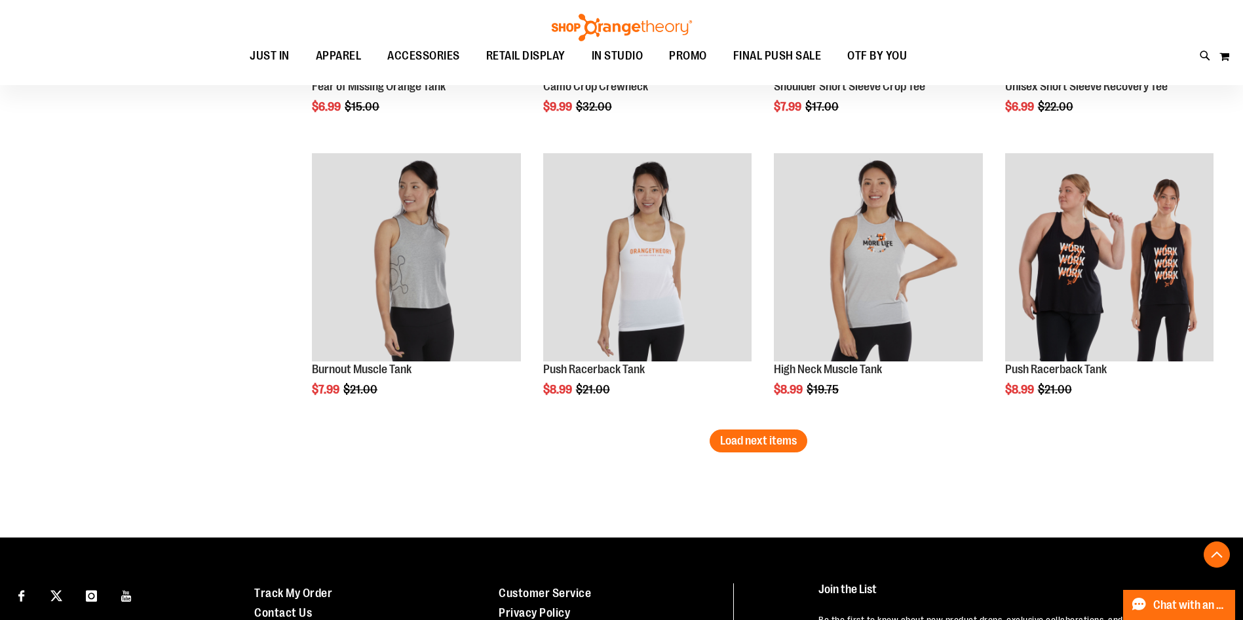
scroll to position [2393, 0]
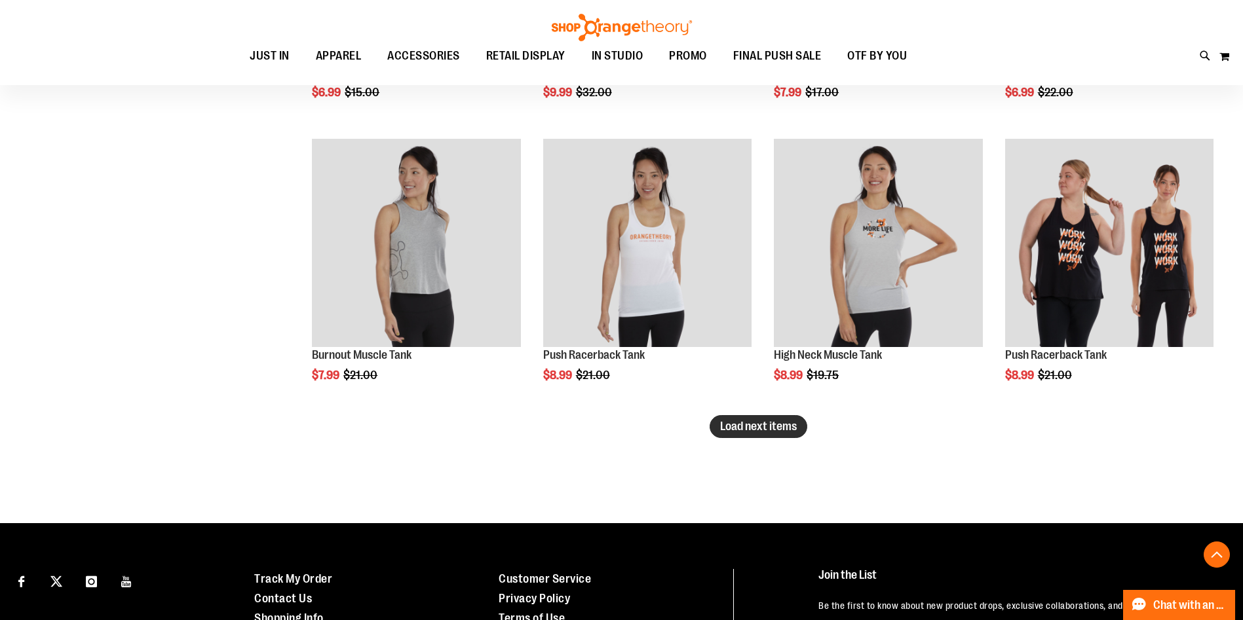
click at [768, 435] on button "Load next items" at bounding box center [759, 426] width 98 height 23
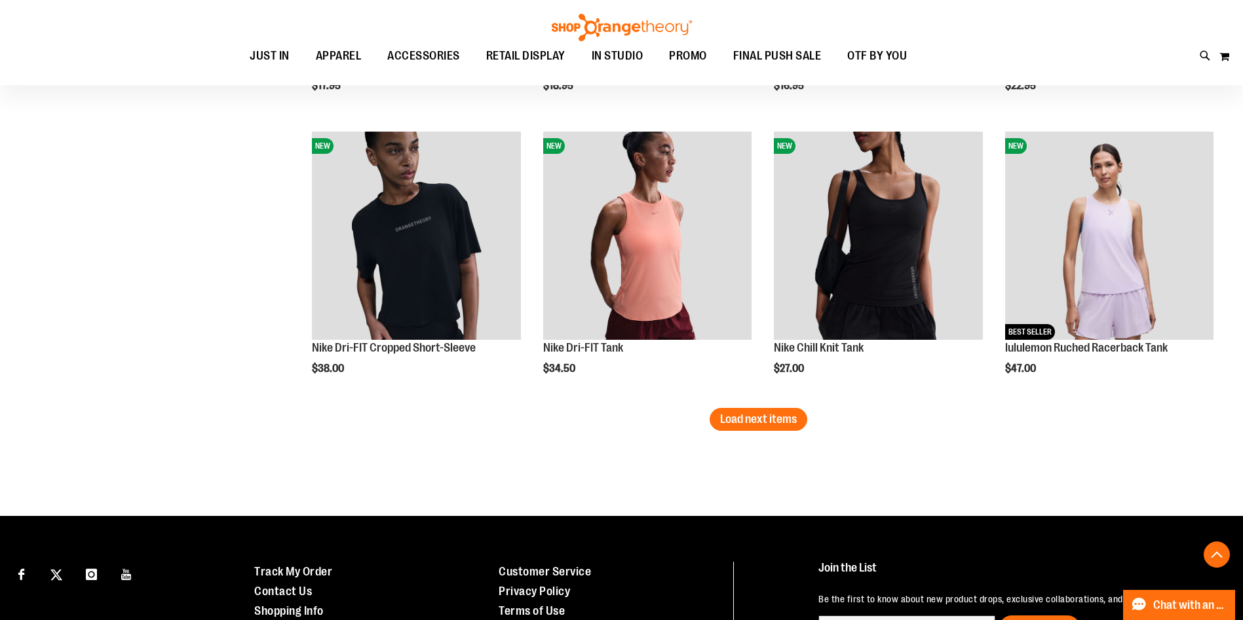
scroll to position [3390, 0]
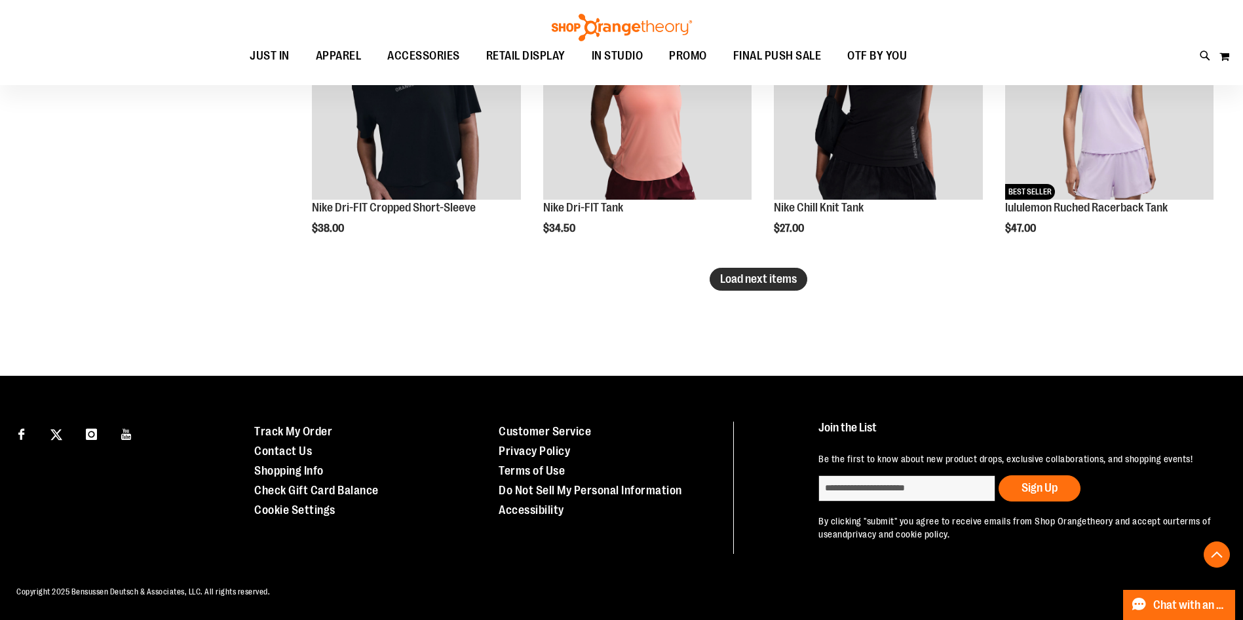
click at [758, 278] on span "Load next items" at bounding box center [758, 279] width 77 height 13
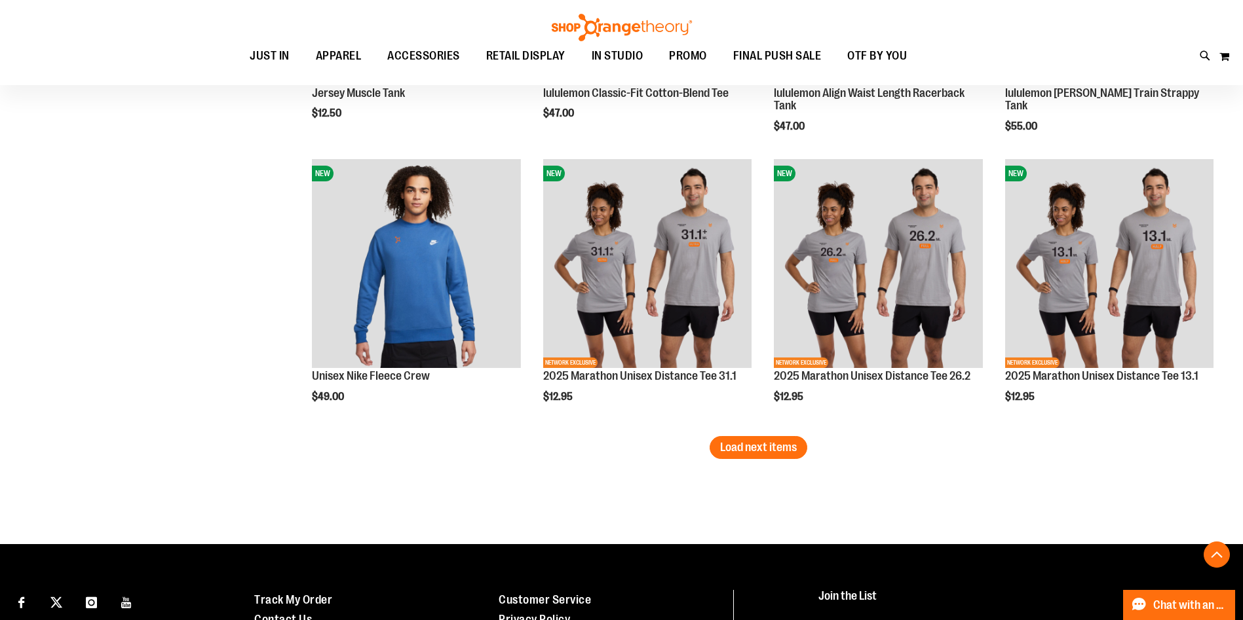
scroll to position [4109, 0]
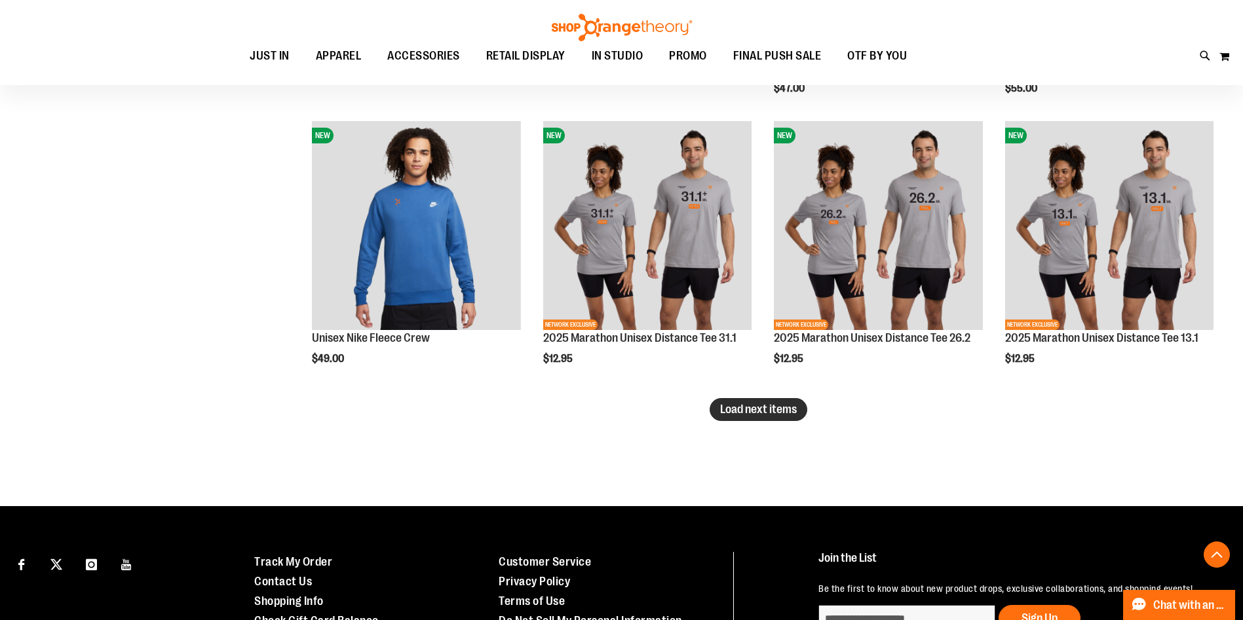
click at [778, 411] on span "Load next items" at bounding box center [758, 409] width 77 height 13
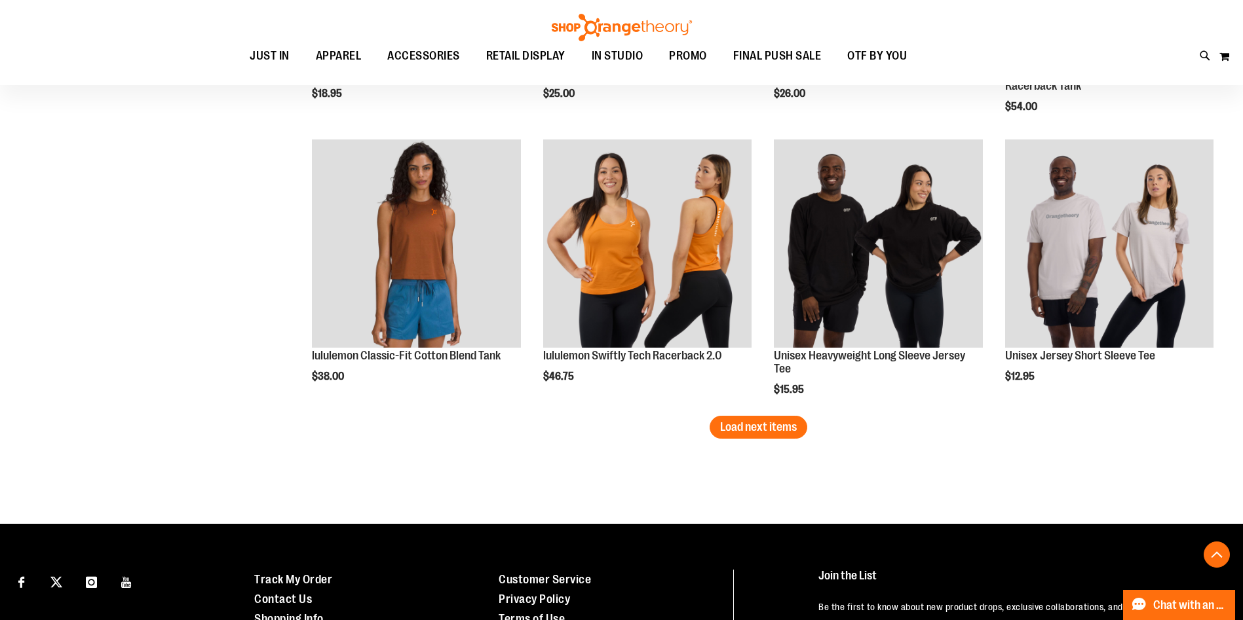
scroll to position [4947, 0]
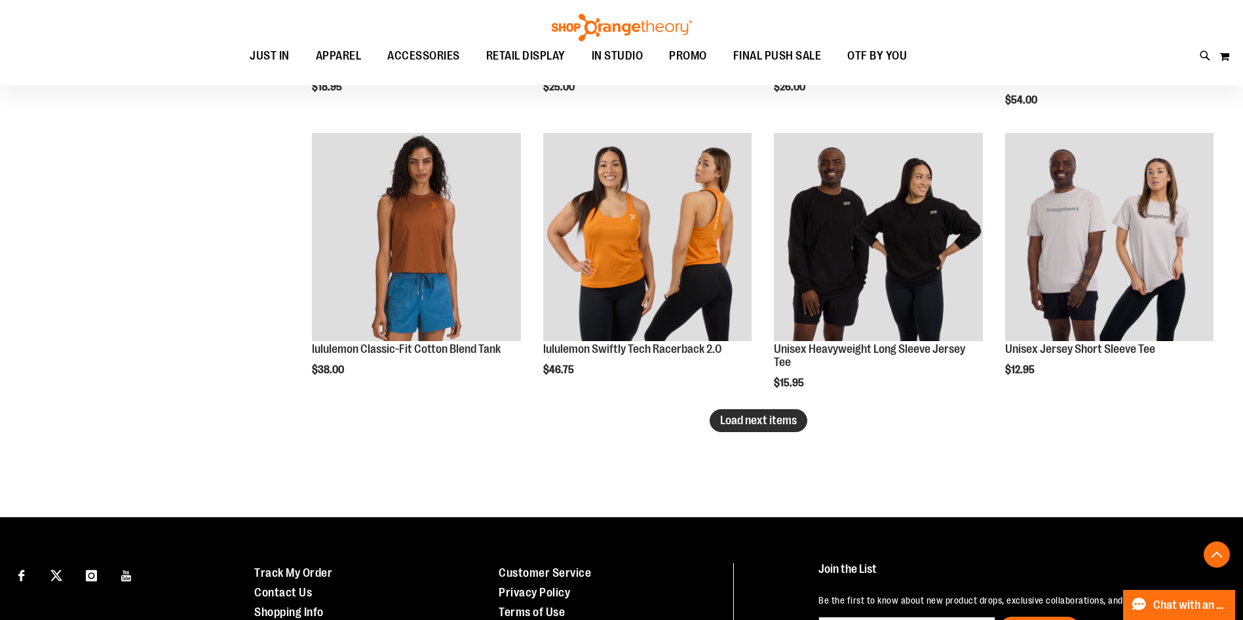
click at [774, 423] on span "Load next items" at bounding box center [758, 420] width 77 height 13
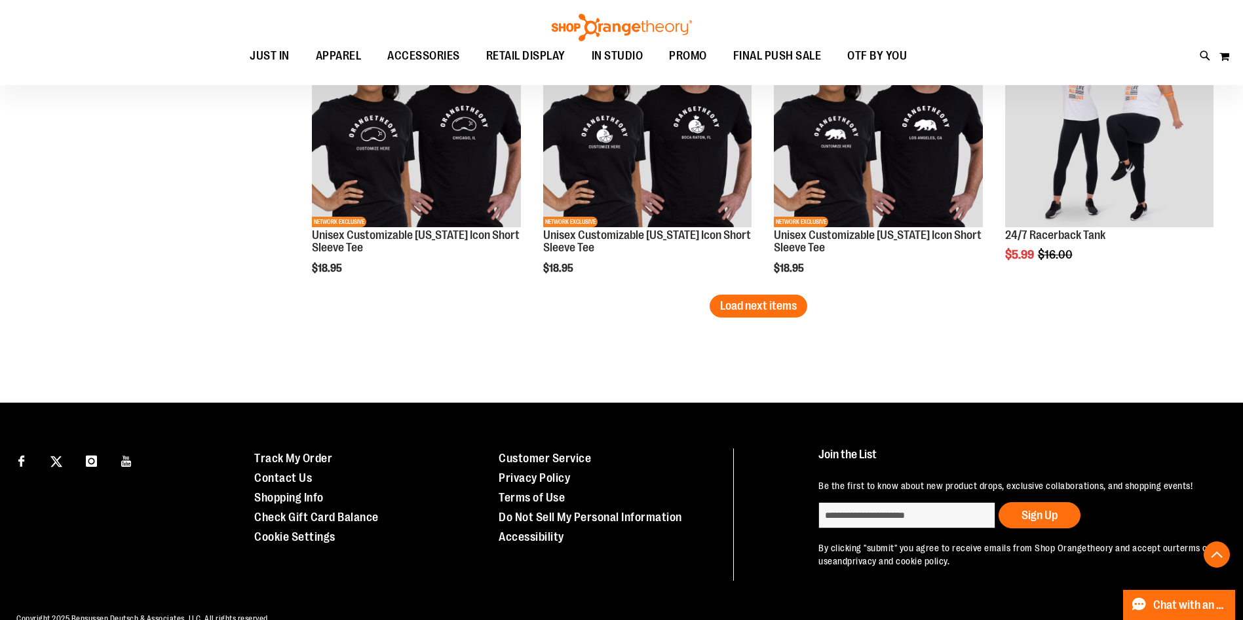
scroll to position [5933, 0]
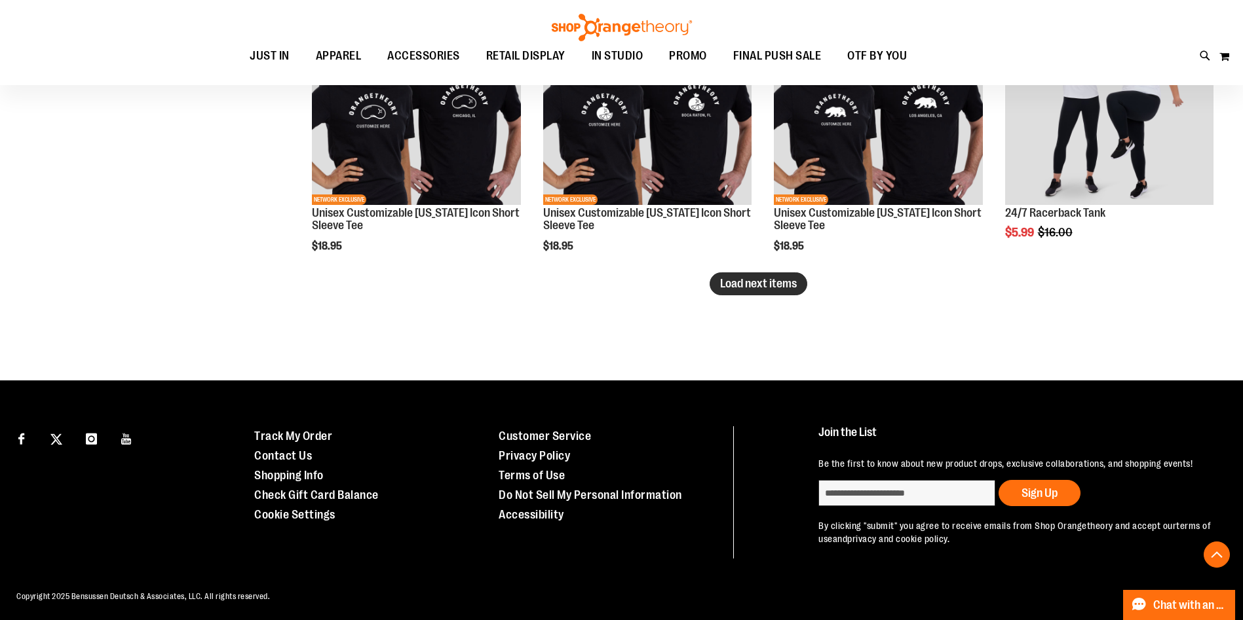
click at [748, 276] on button "Load next items" at bounding box center [759, 284] width 98 height 23
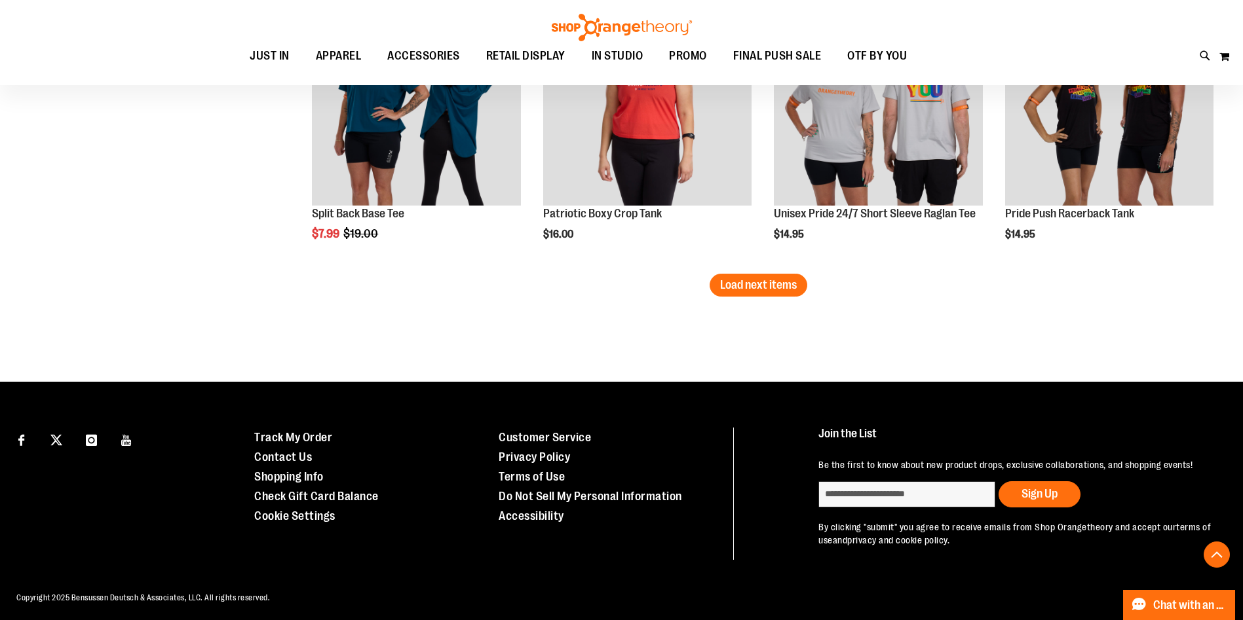
scroll to position [6787, 0]
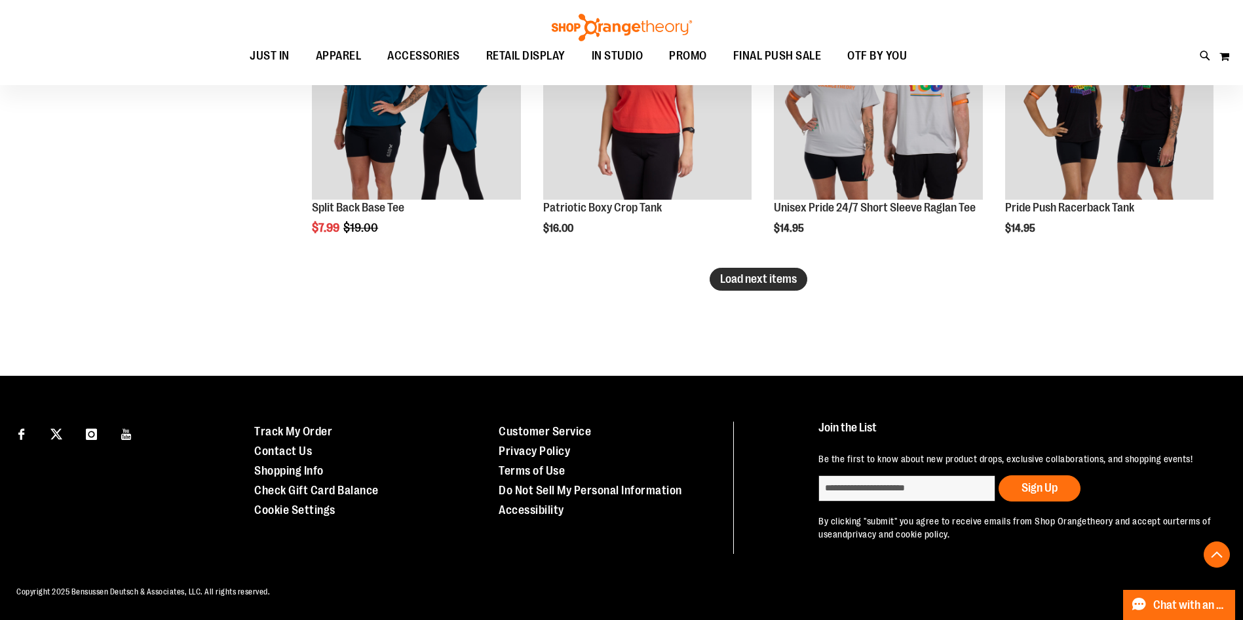
click at [740, 281] on span "Load next items" at bounding box center [758, 279] width 77 height 13
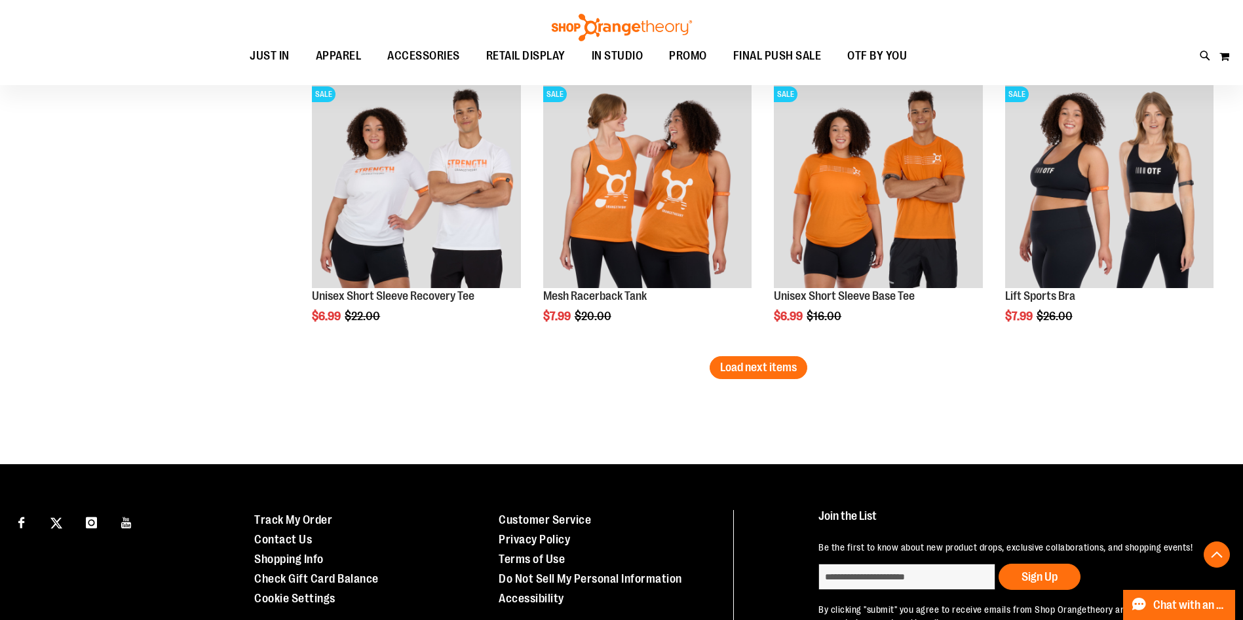
scroll to position [7636, 0]
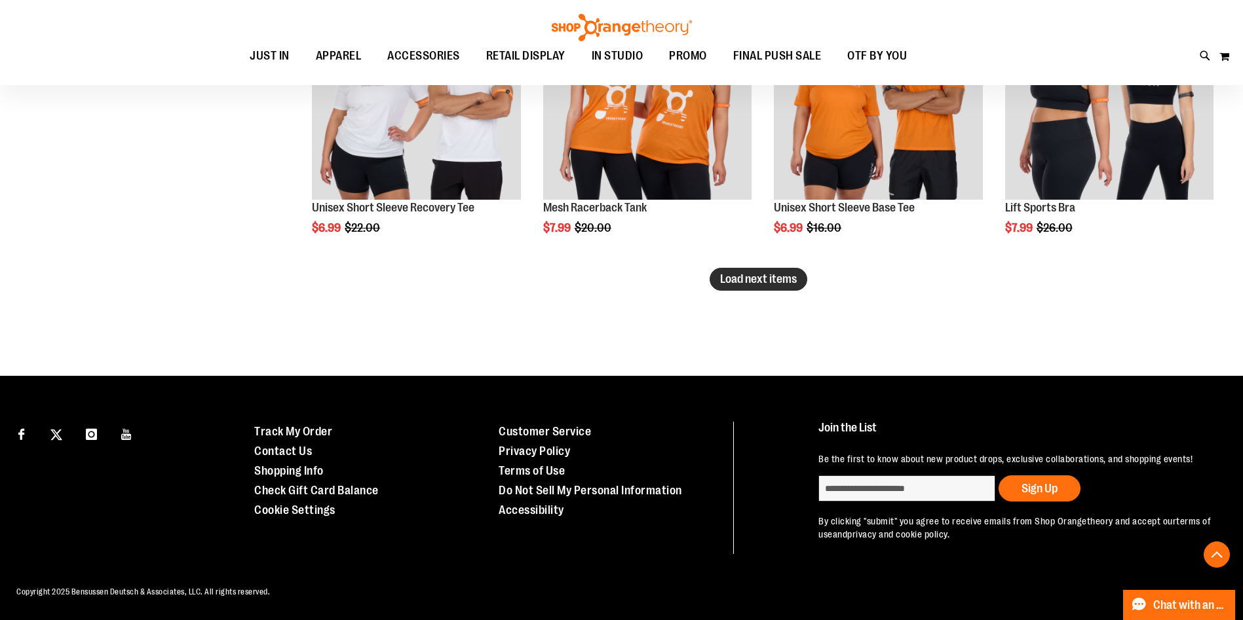
click at [761, 284] on span "Load next items" at bounding box center [758, 279] width 77 height 13
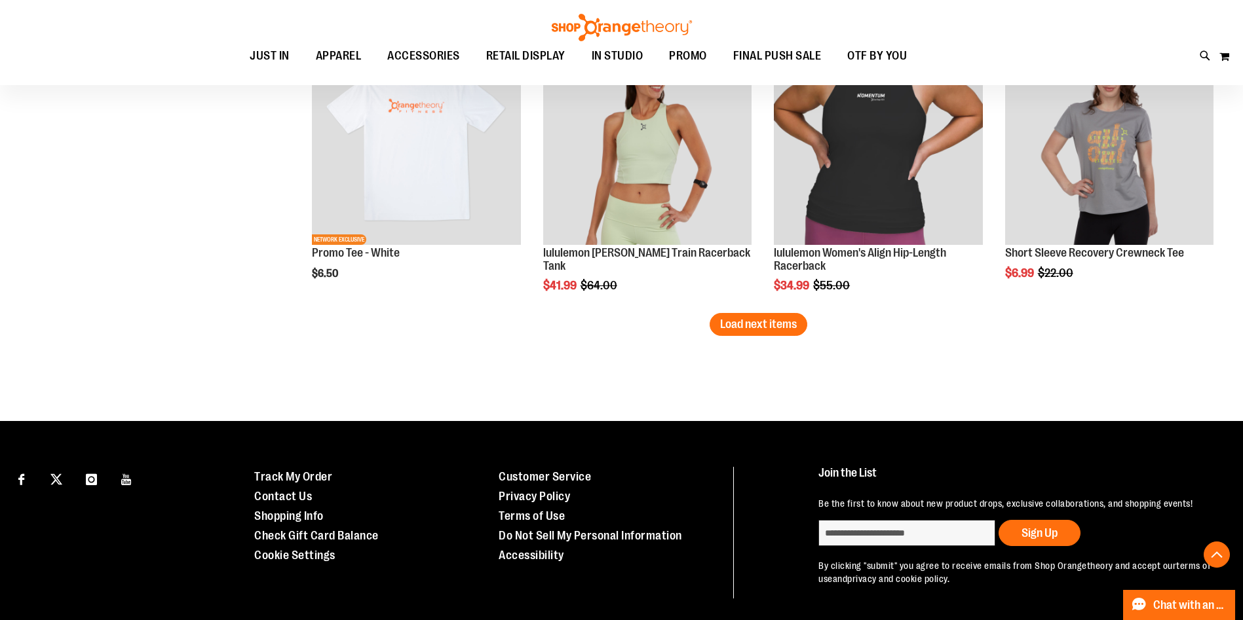
scroll to position [8481, 0]
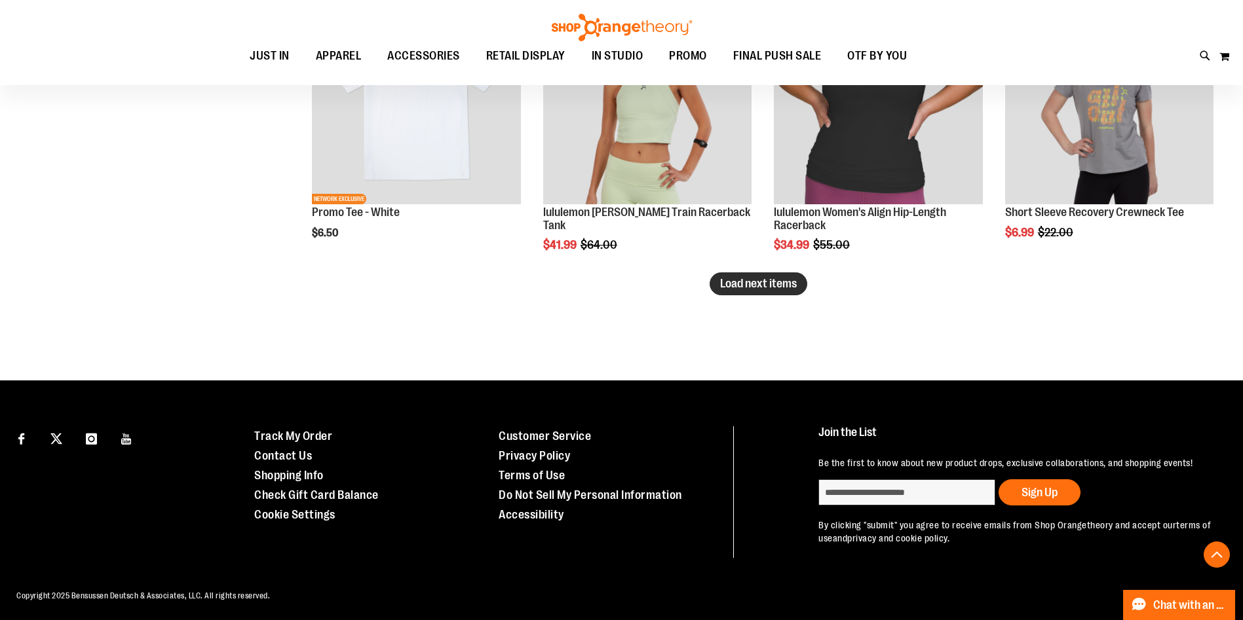
click at [770, 287] on span "Load next items" at bounding box center [758, 283] width 77 height 13
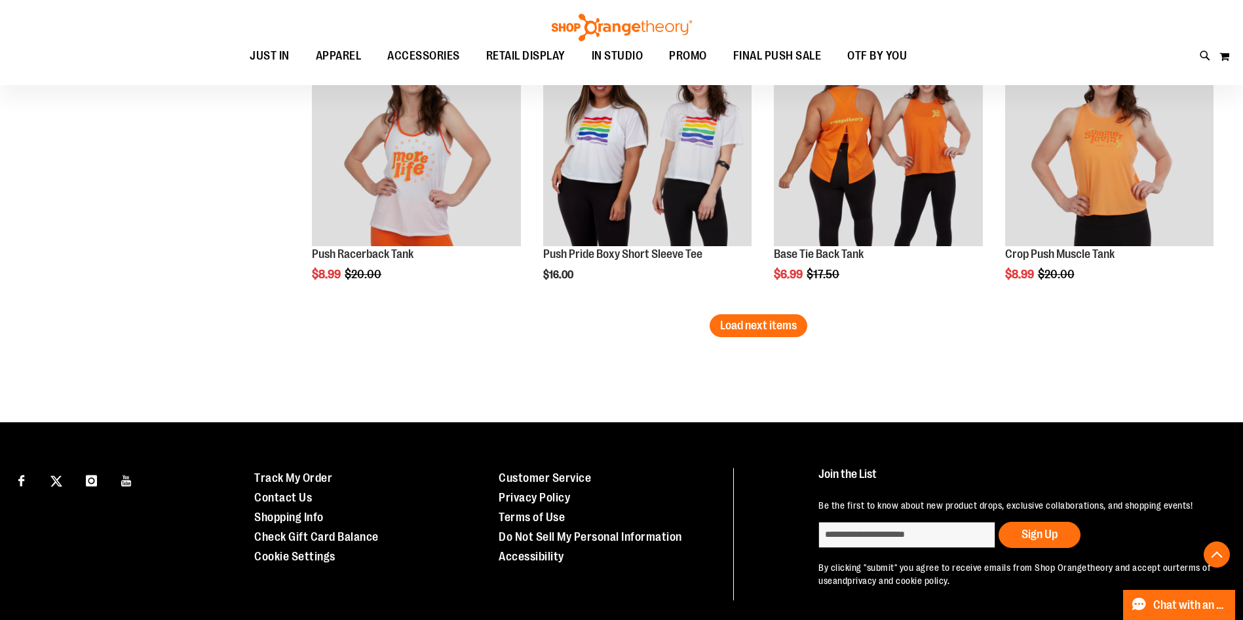
scroll to position [9311, 0]
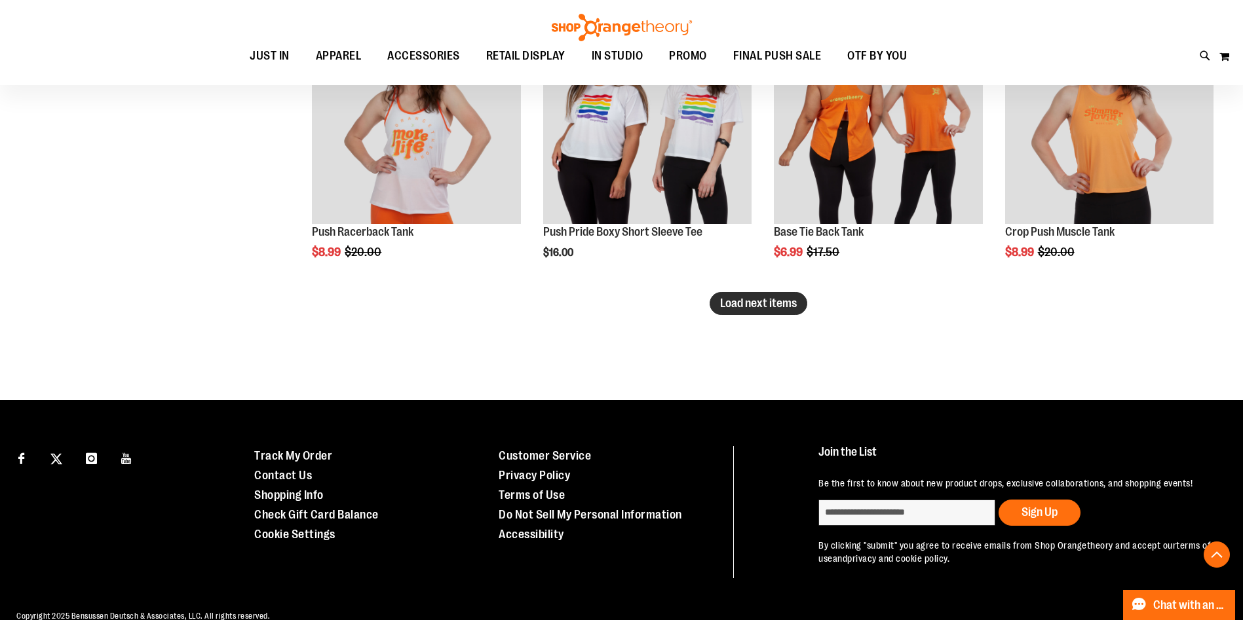
click at [765, 305] on span "Load next items" at bounding box center [758, 303] width 77 height 13
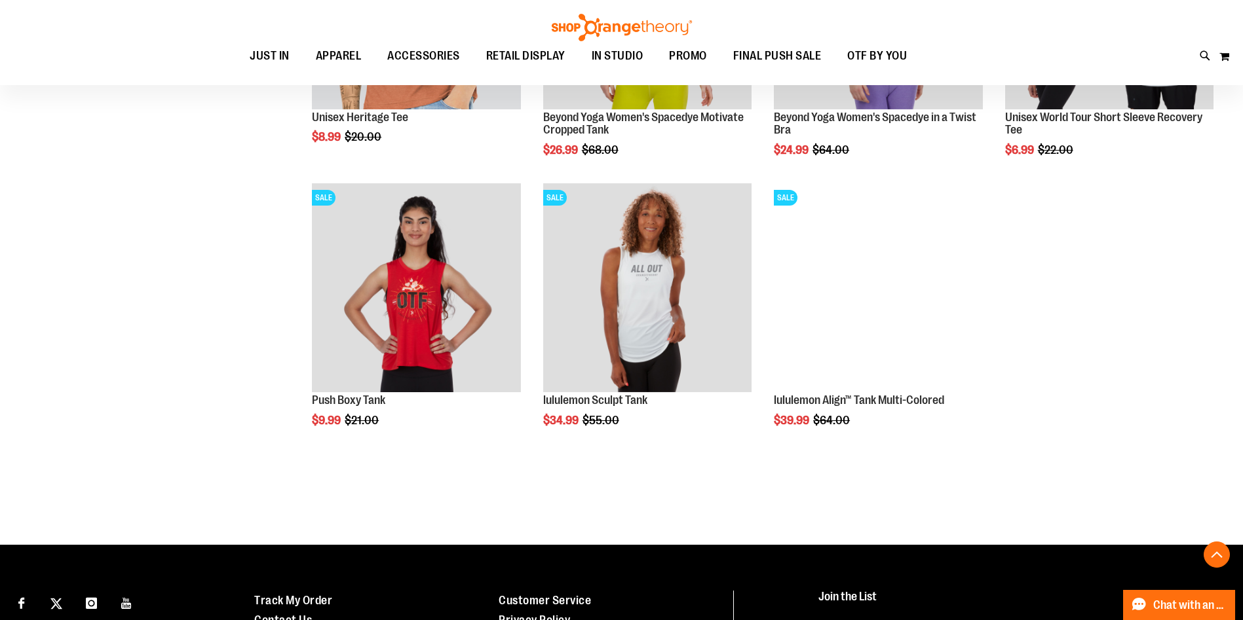
scroll to position [9980, 0]
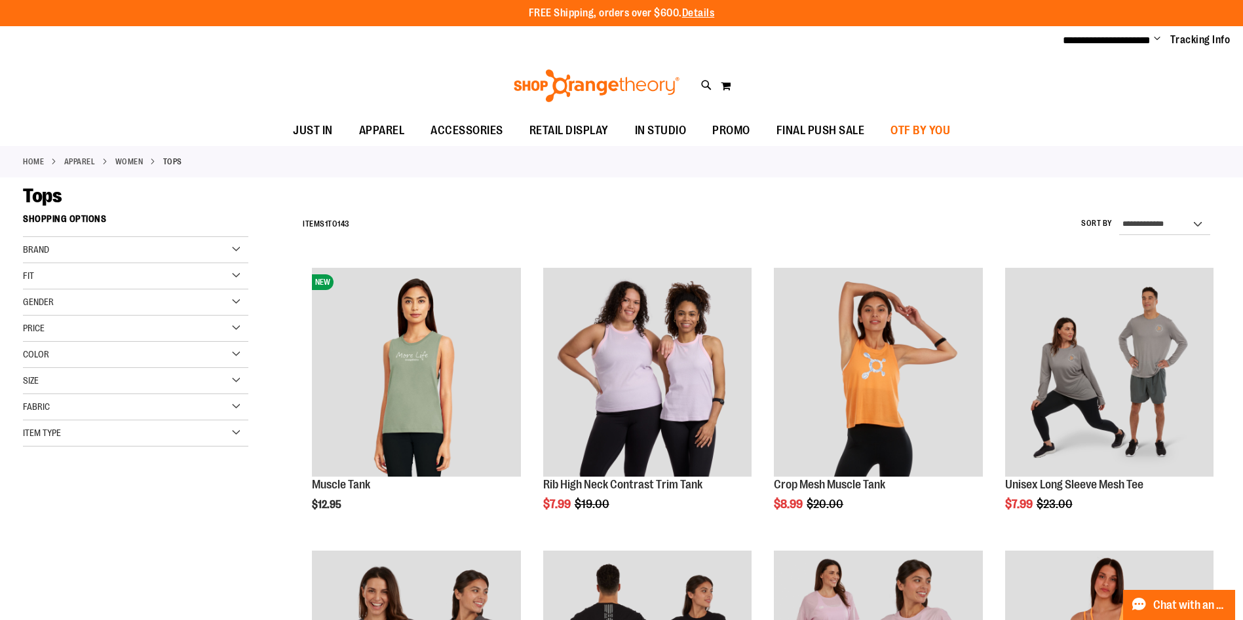
click at [953, 126] on link "OTF BY YOU" at bounding box center [920, 131] width 86 height 30
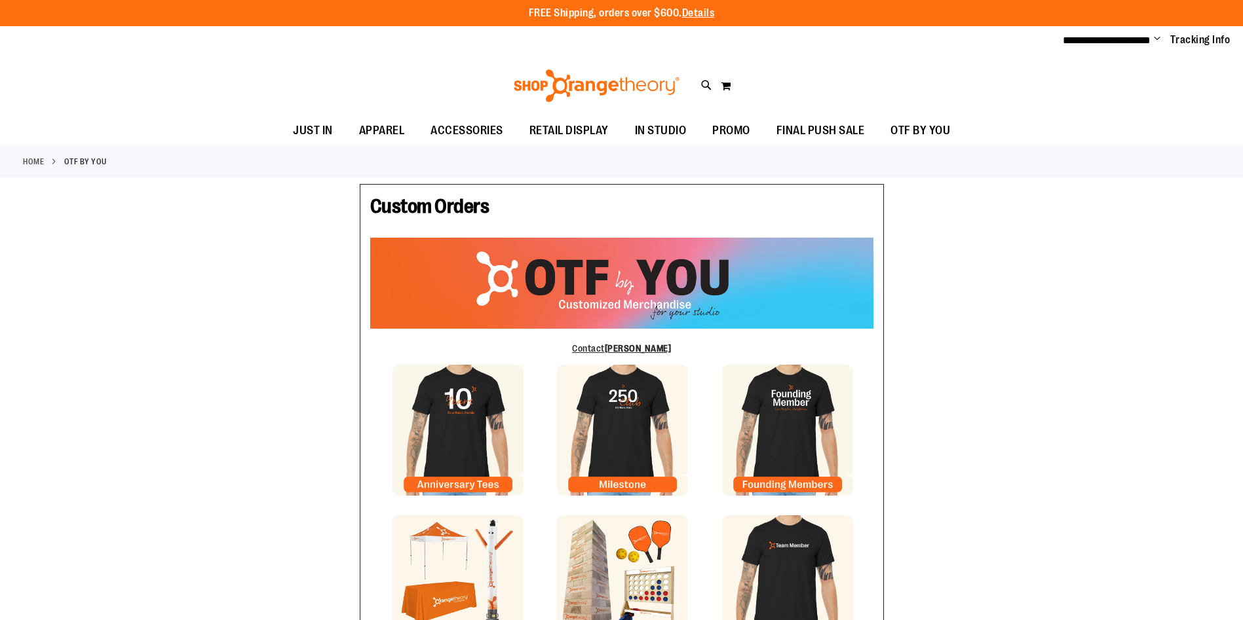
type input "******"
type input "*****"
type input "**********"
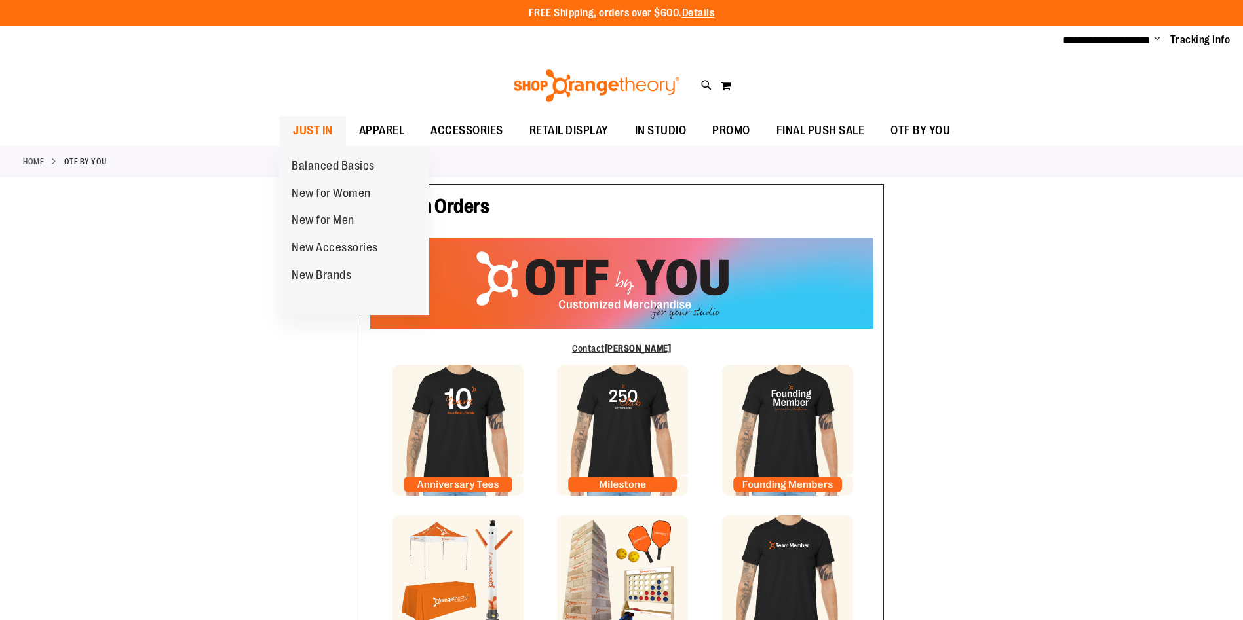
click at [309, 133] on span "JUST IN" at bounding box center [313, 130] width 40 height 29
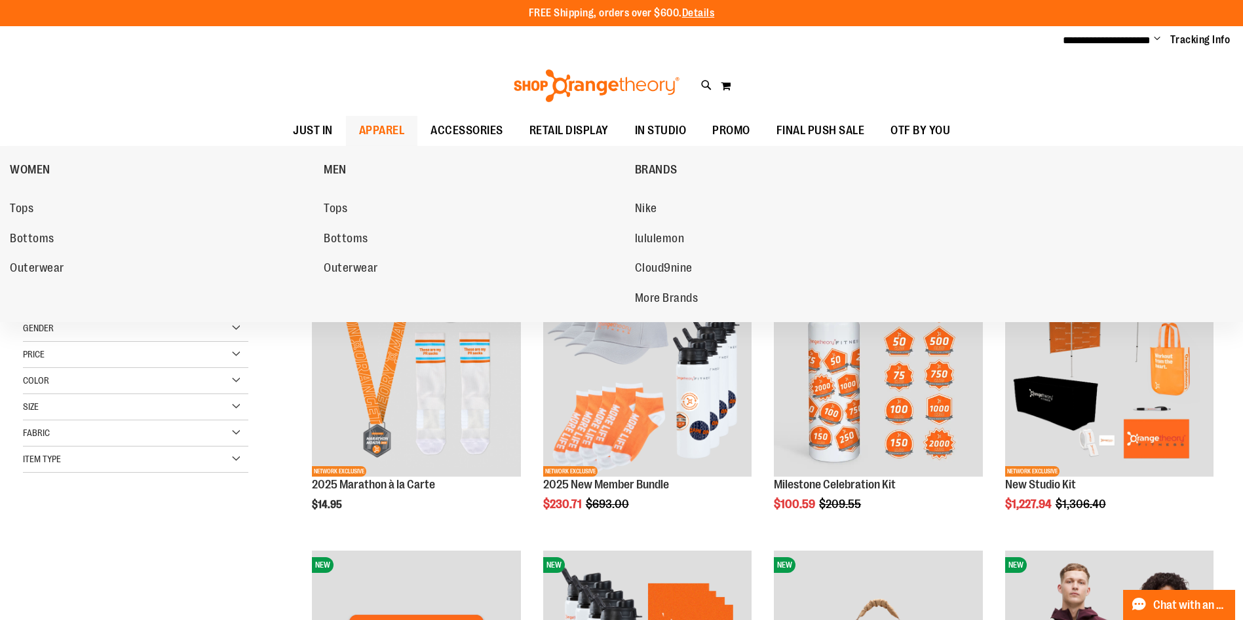
type input "**********"
click at [387, 130] on span "APPAREL" at bounding box center [382, 130] width 46 height 29
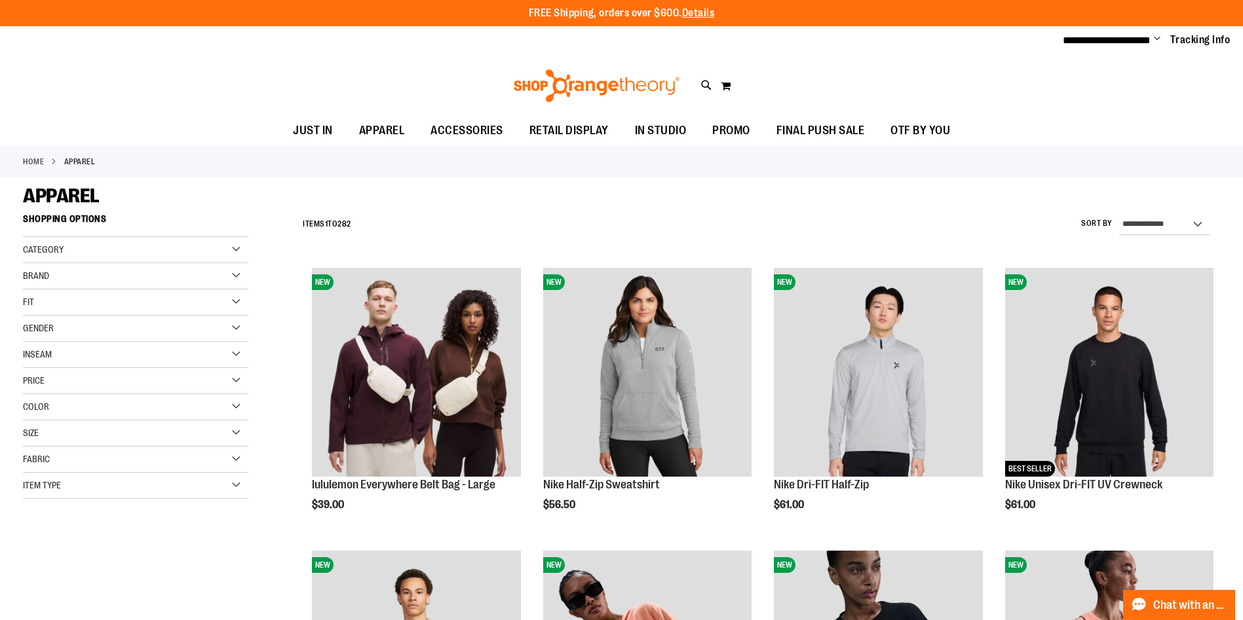
type input "**********"
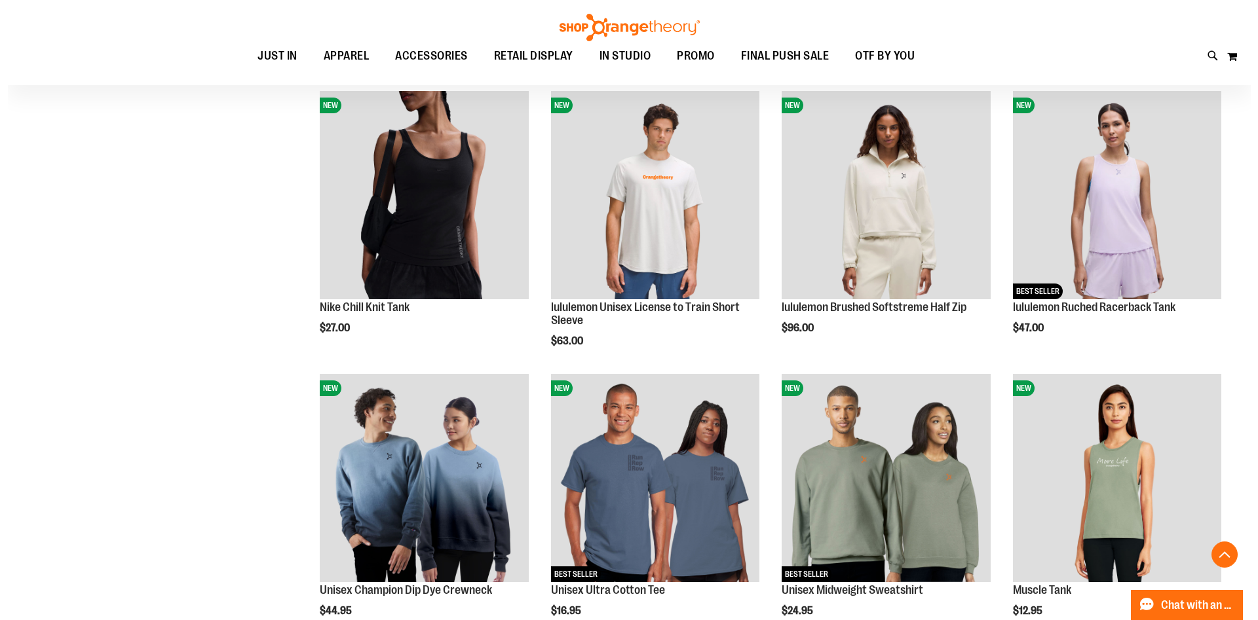
scroll to position [748, 0]
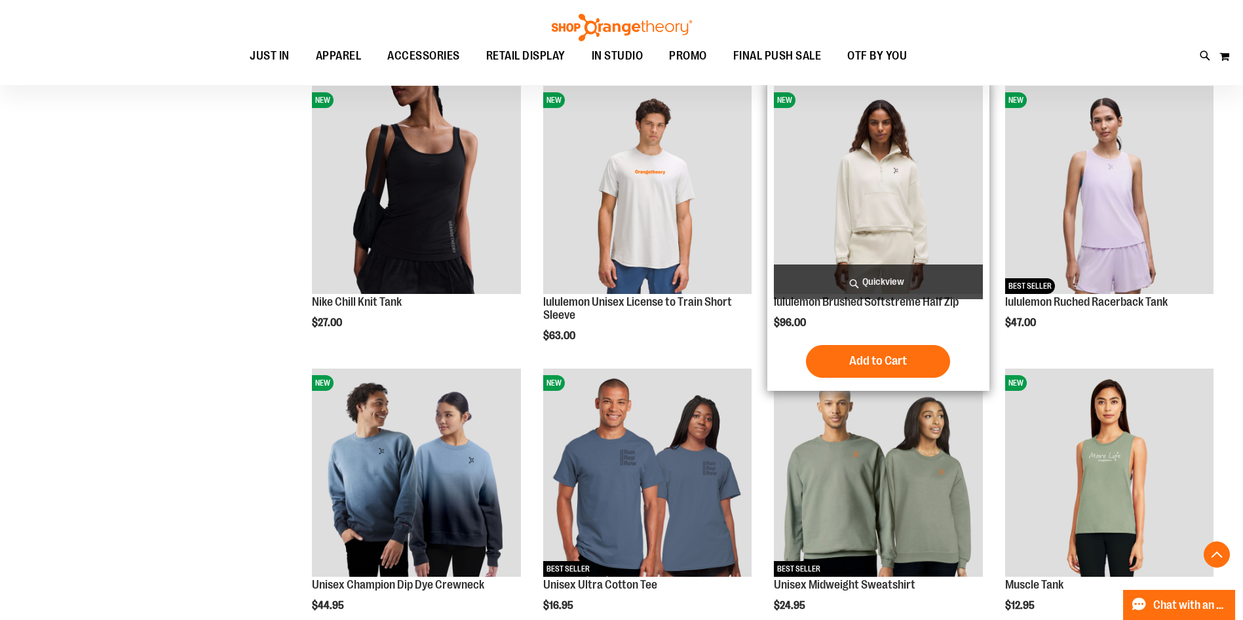
click at [862, 281] on span "Quickview" at bounding box center [878, 282] width 208 height 35
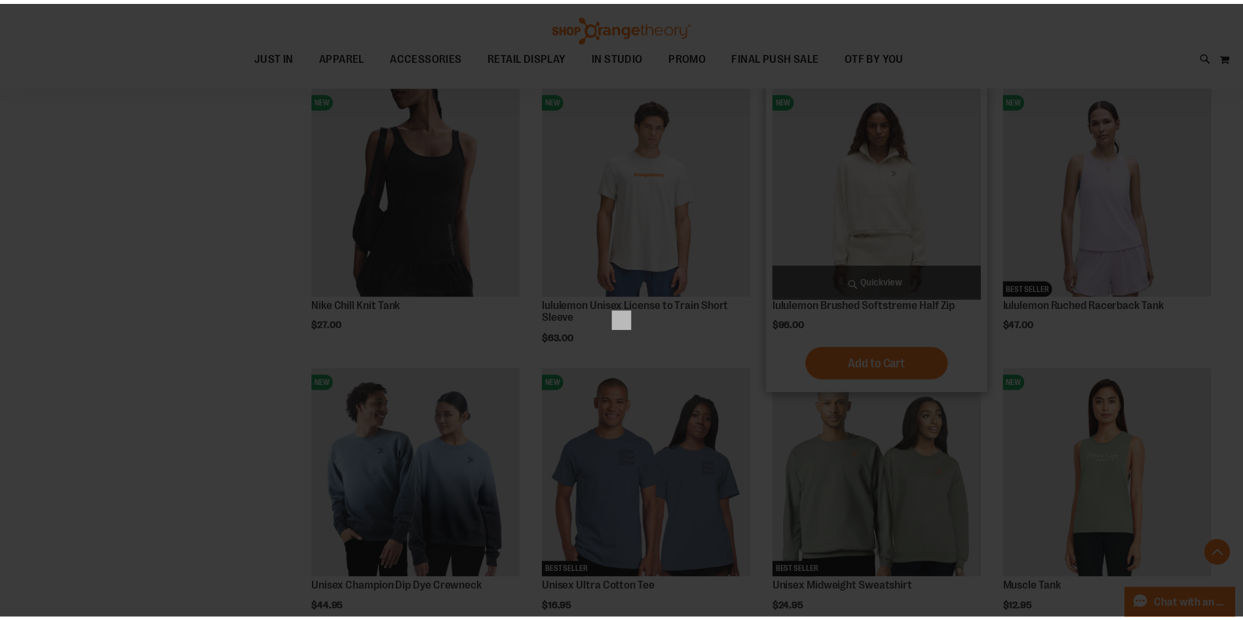
scroll to position [0, 0]
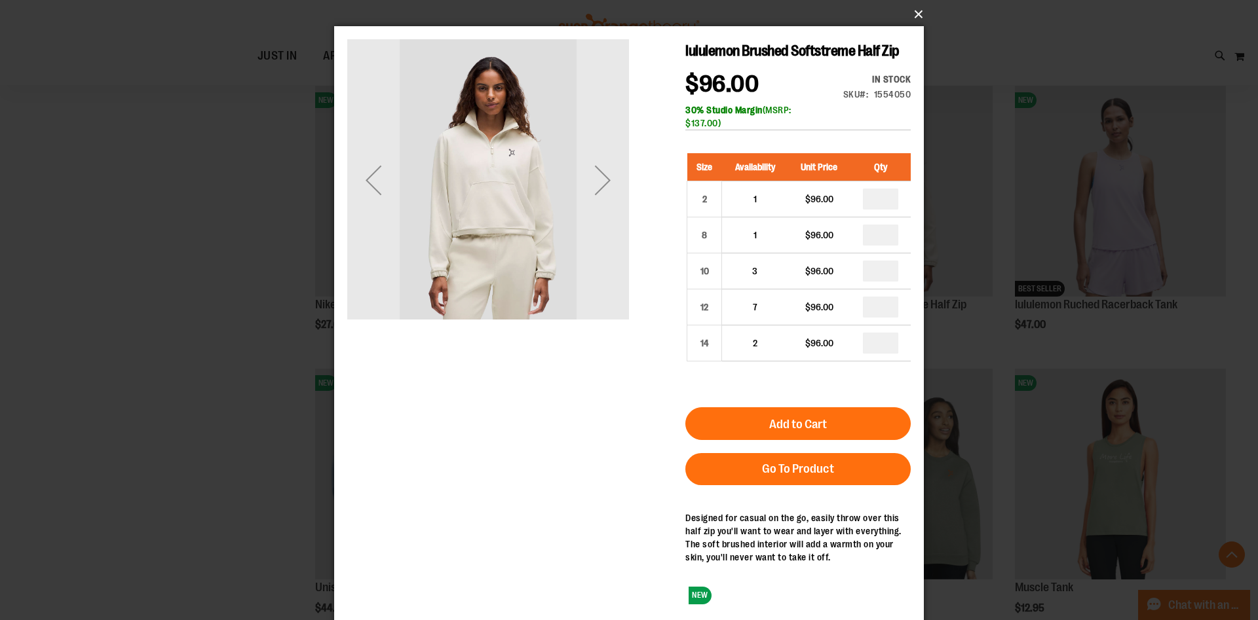
click at [919, 12] on button "×" at bounding box center [633, 14] width 590 height 29
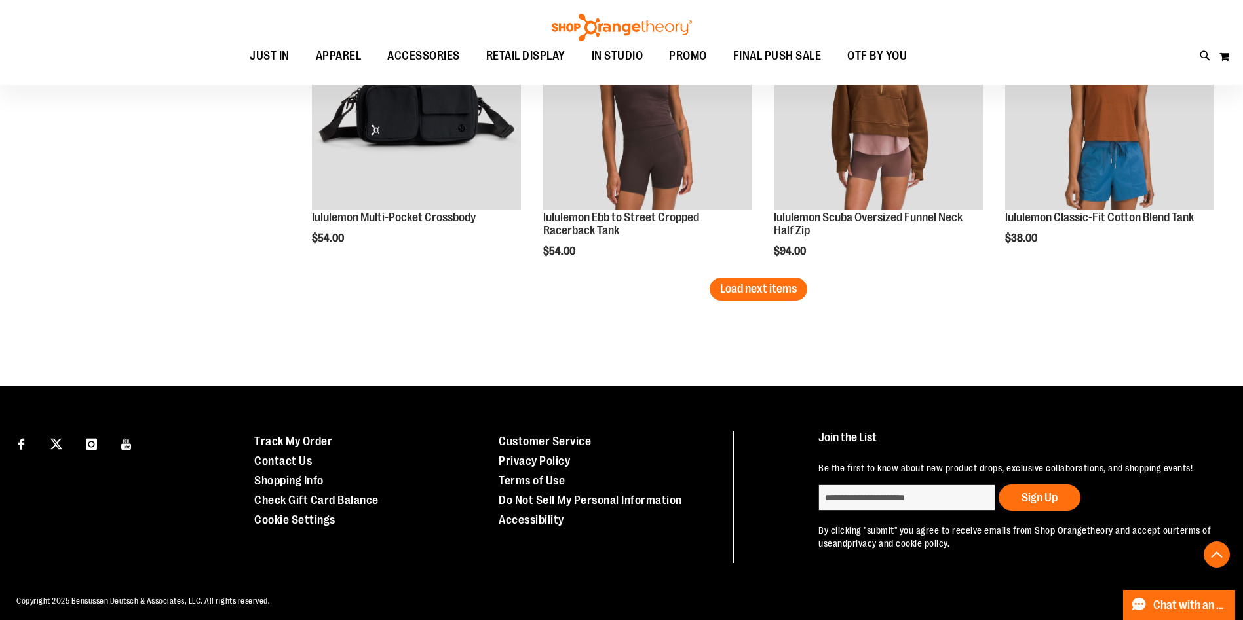
scroll to position [2541, 0]
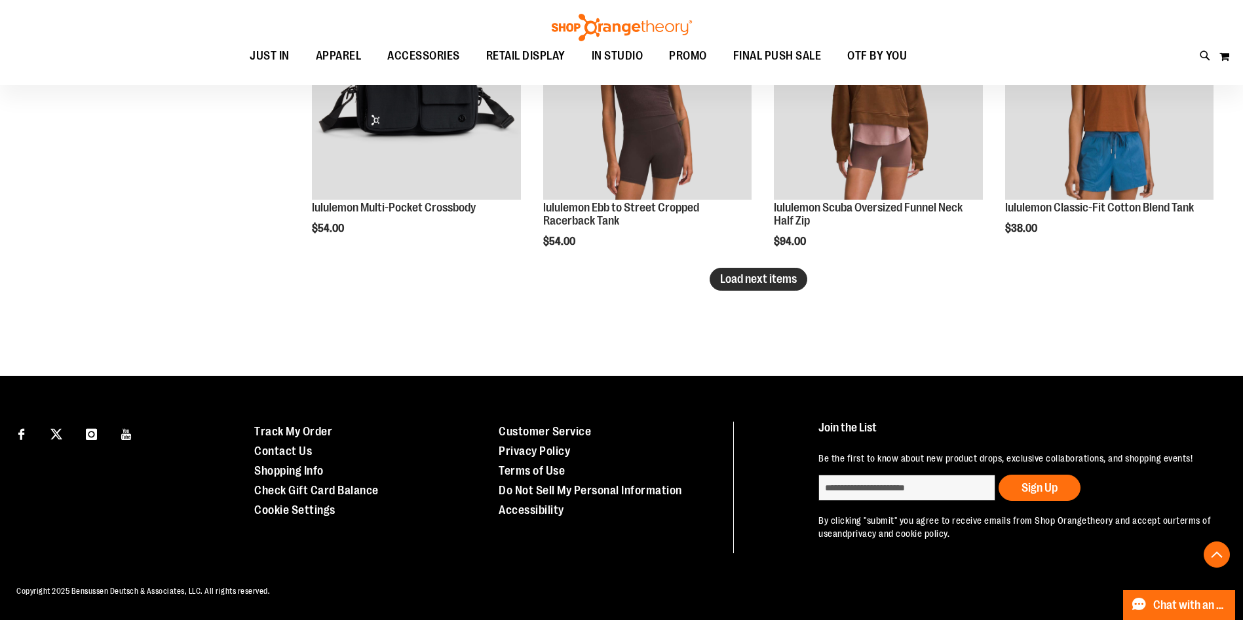
click at [735, 285] on span "Load next items" at bounding box center [758, 279] width 77 height 13
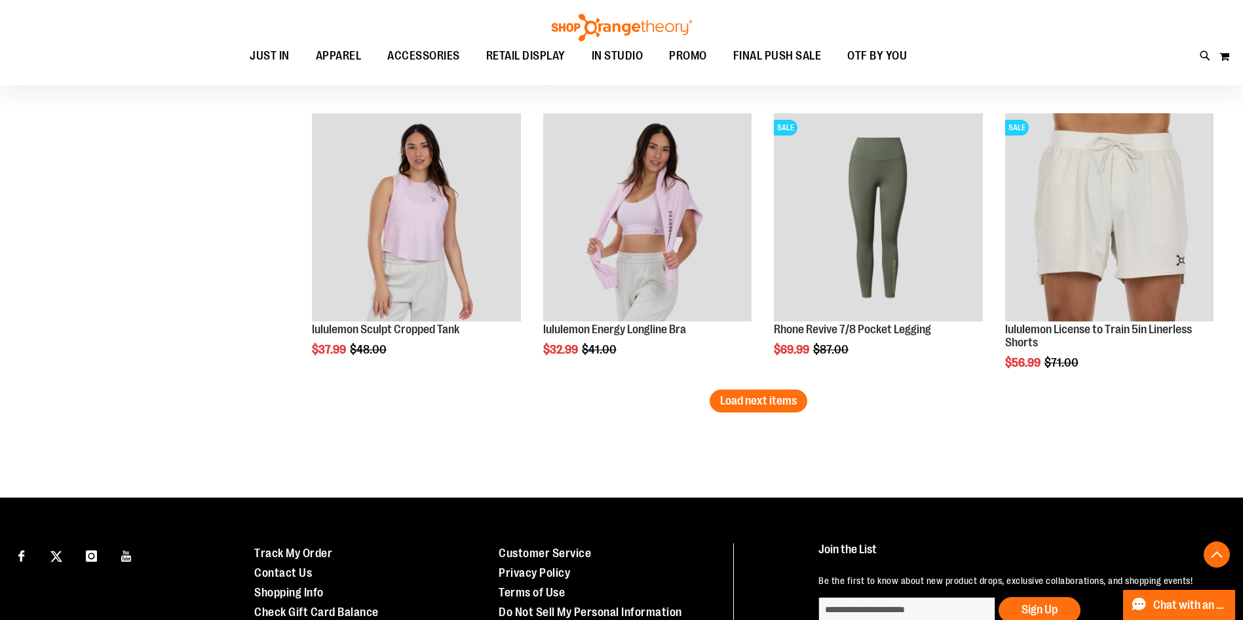
scroll to position [3286, 0]
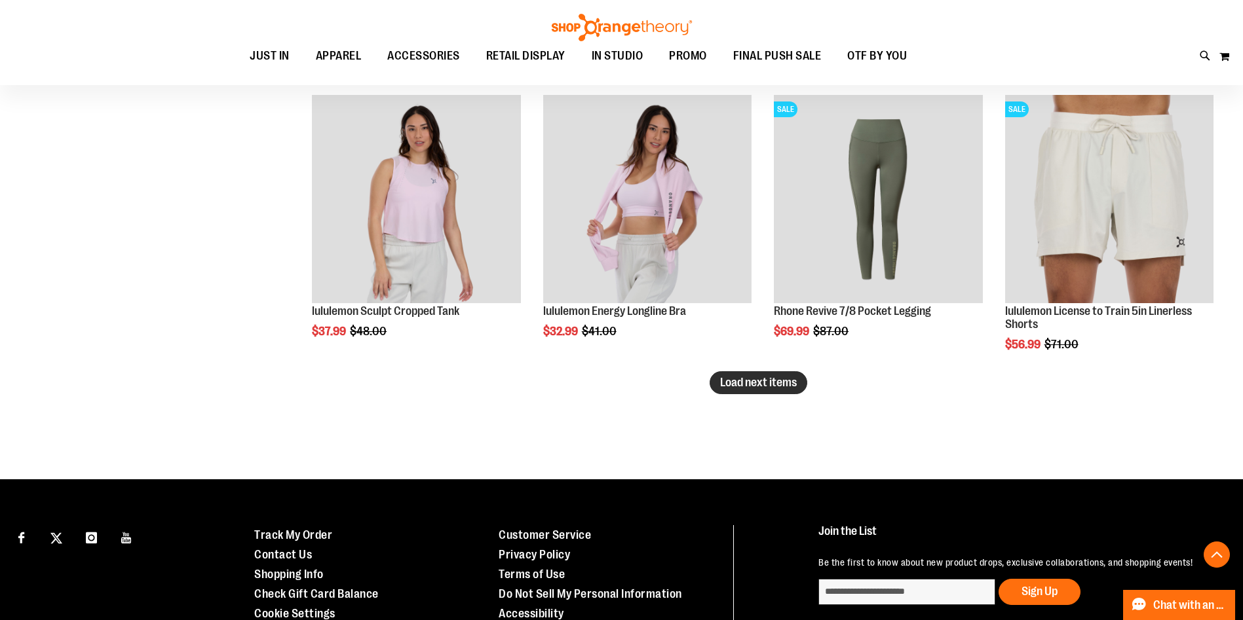
click at [774, 392] on button "Load next items" at bounding box center [759, 382] width 98 height 23
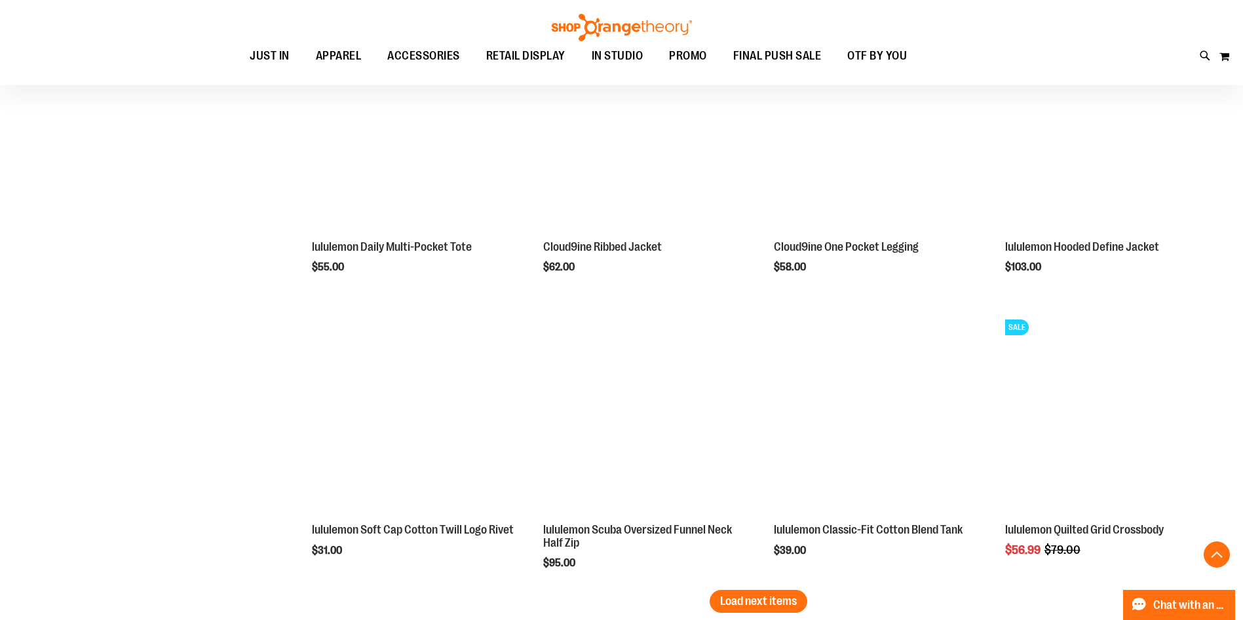
scroll to position [3912, 0]
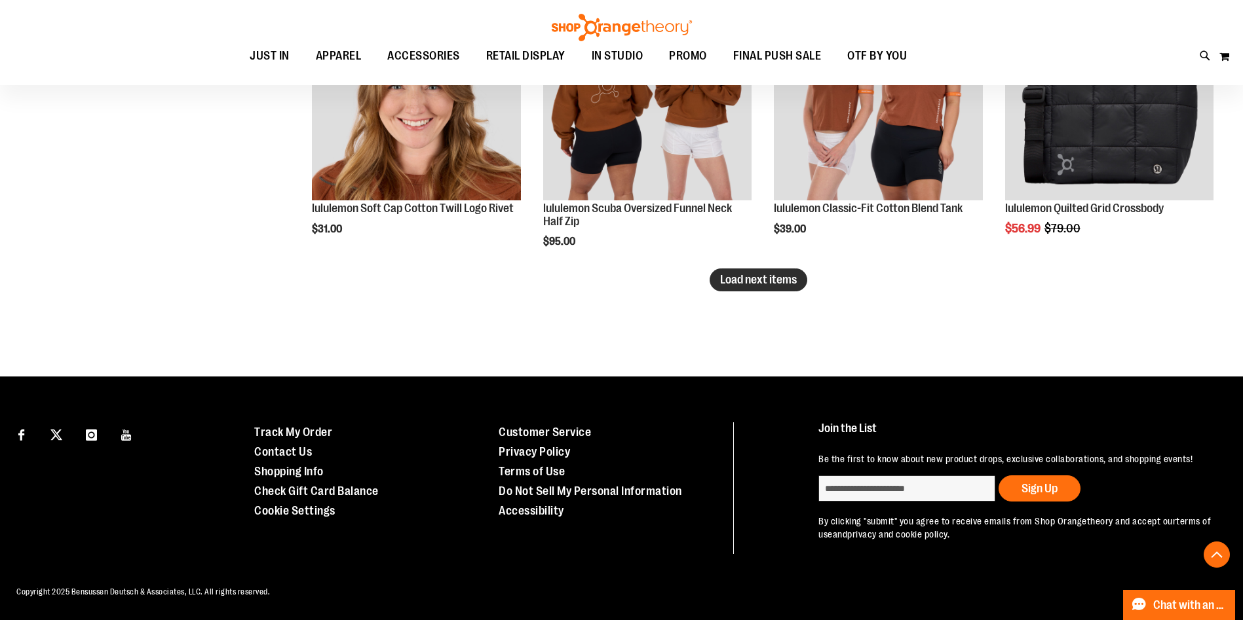
click at [744, 278] on span "Load next items" at bounding box center [758, 279] width 77 height 13
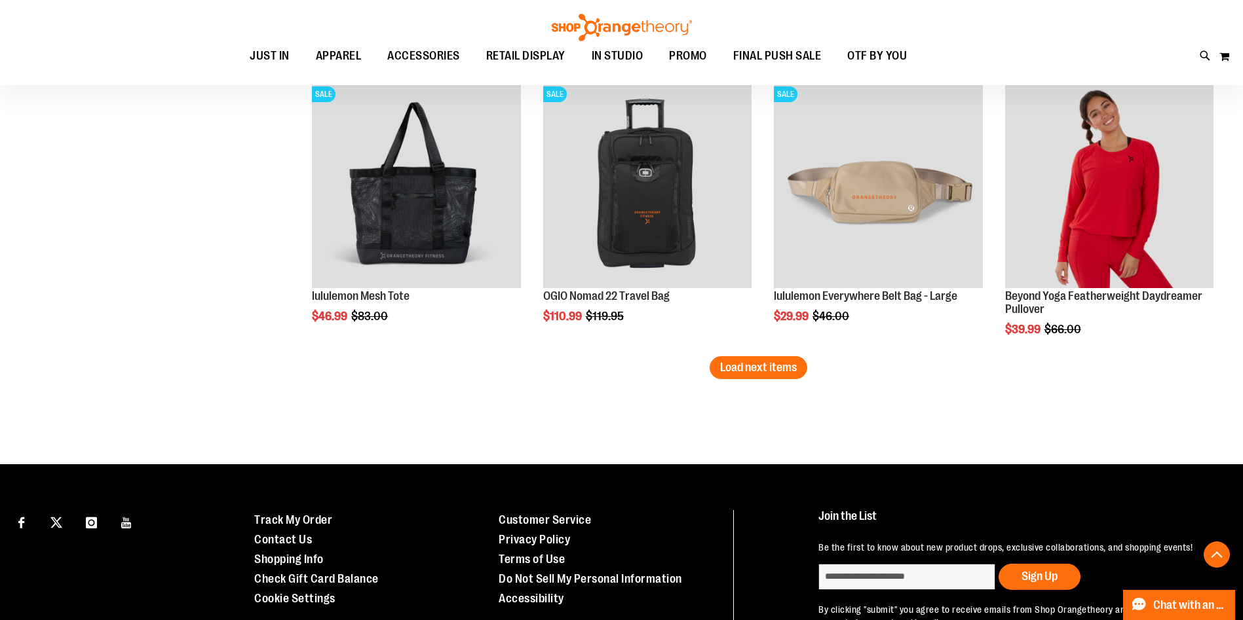
scroll to position [5013, 0]
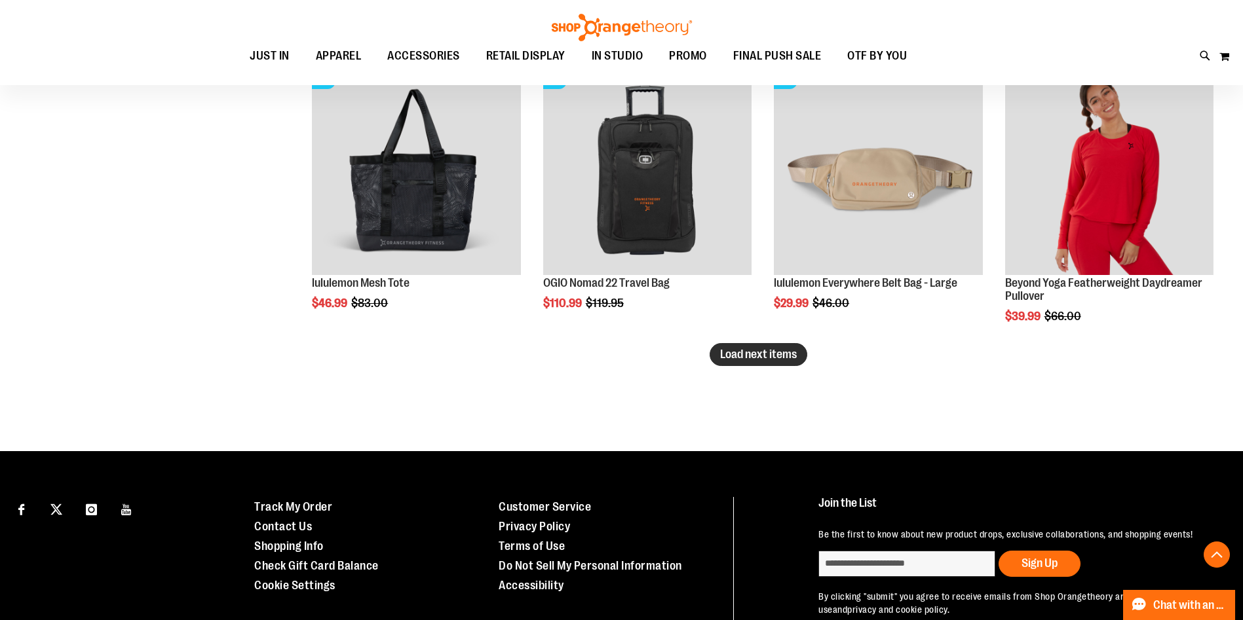
click at [761, 360] on span "Load next items" at bounding box center [758, 354] width 77 height 13
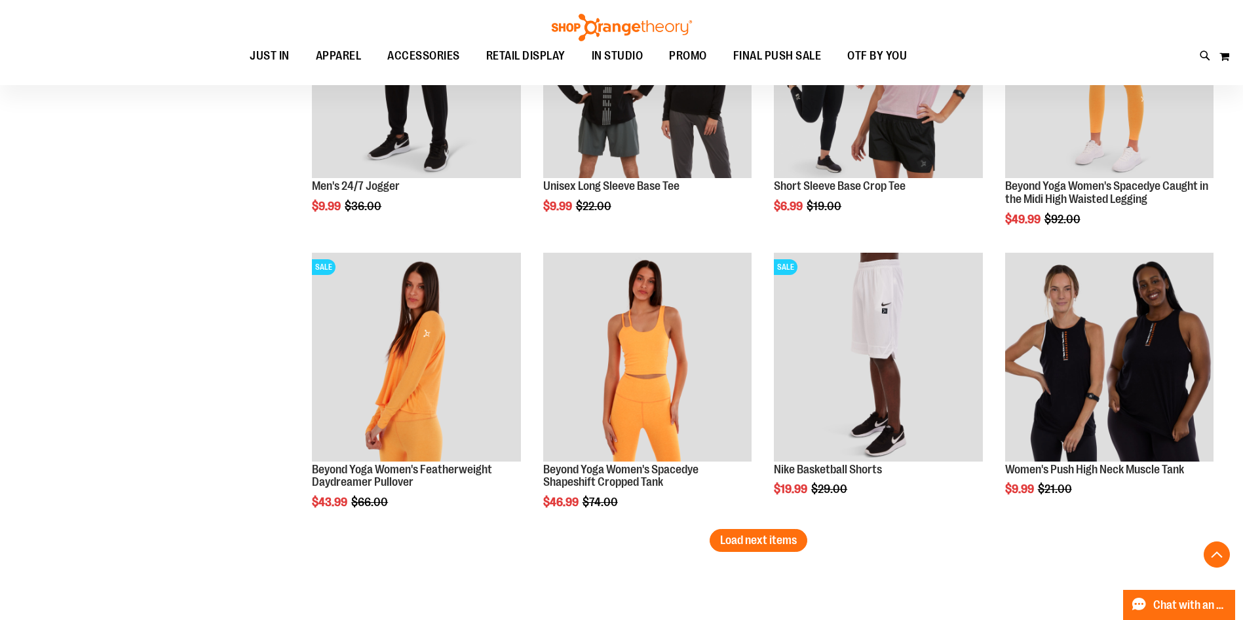
scroll to position [5727, 0]
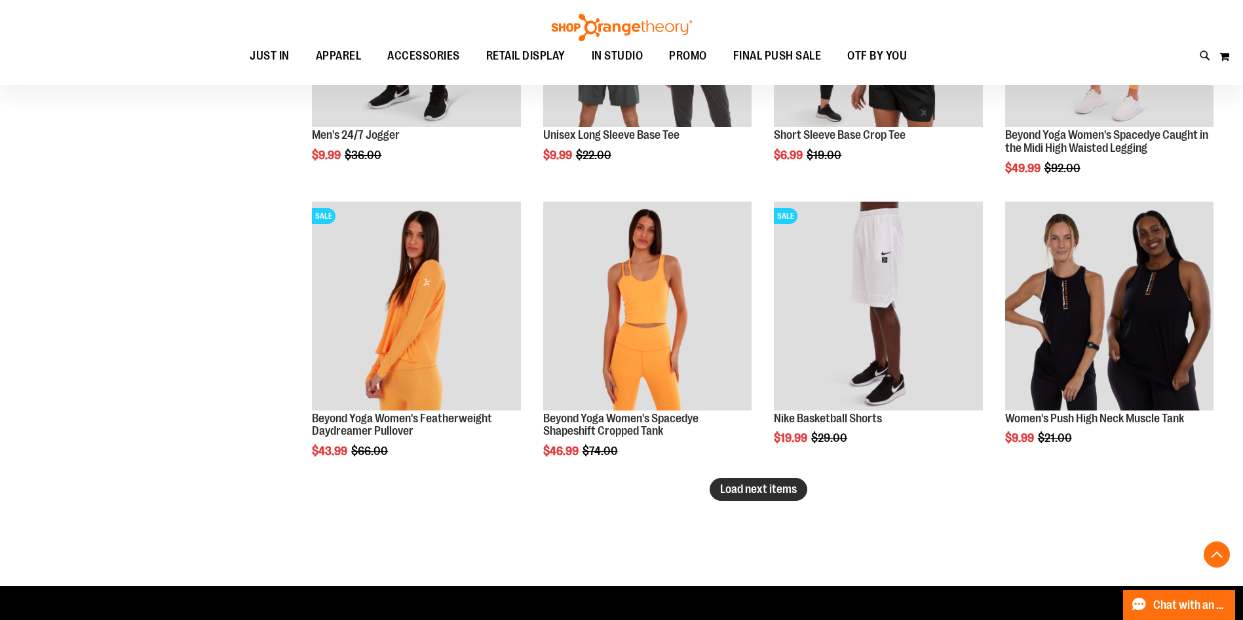
click at [766, 487] on span "Load next items" at bounding box center [758, 489] width 77 height 13
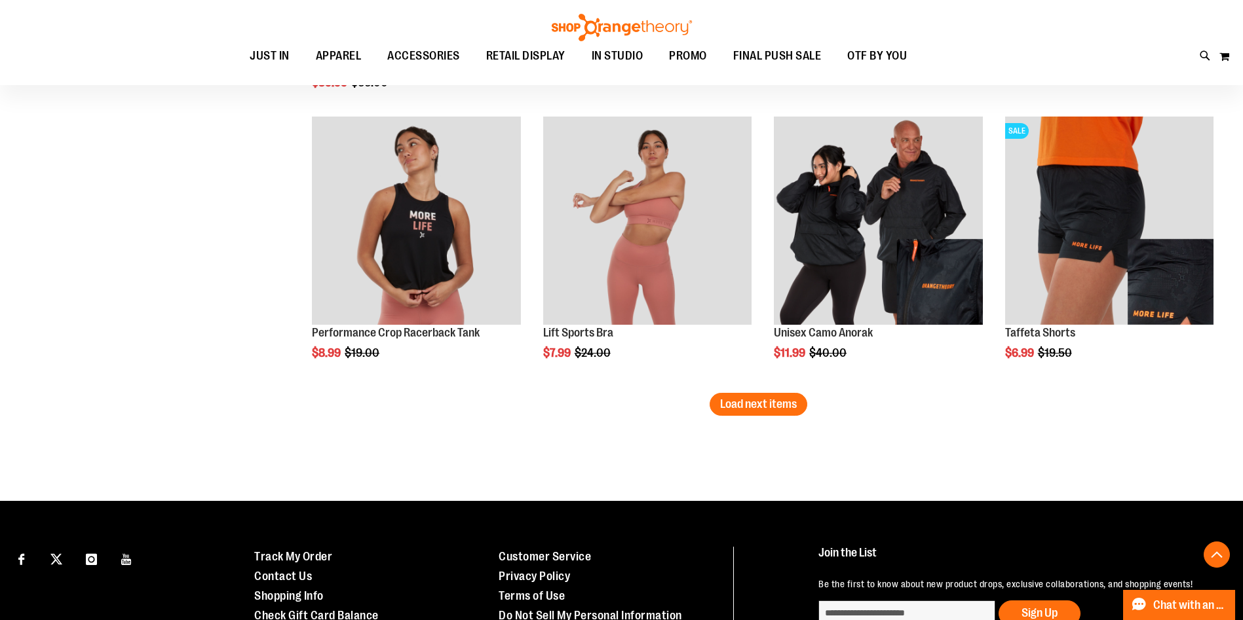
scroll to position [6787, 0]
